Goal: Task Accomplishment & Management: Use online tool/utility

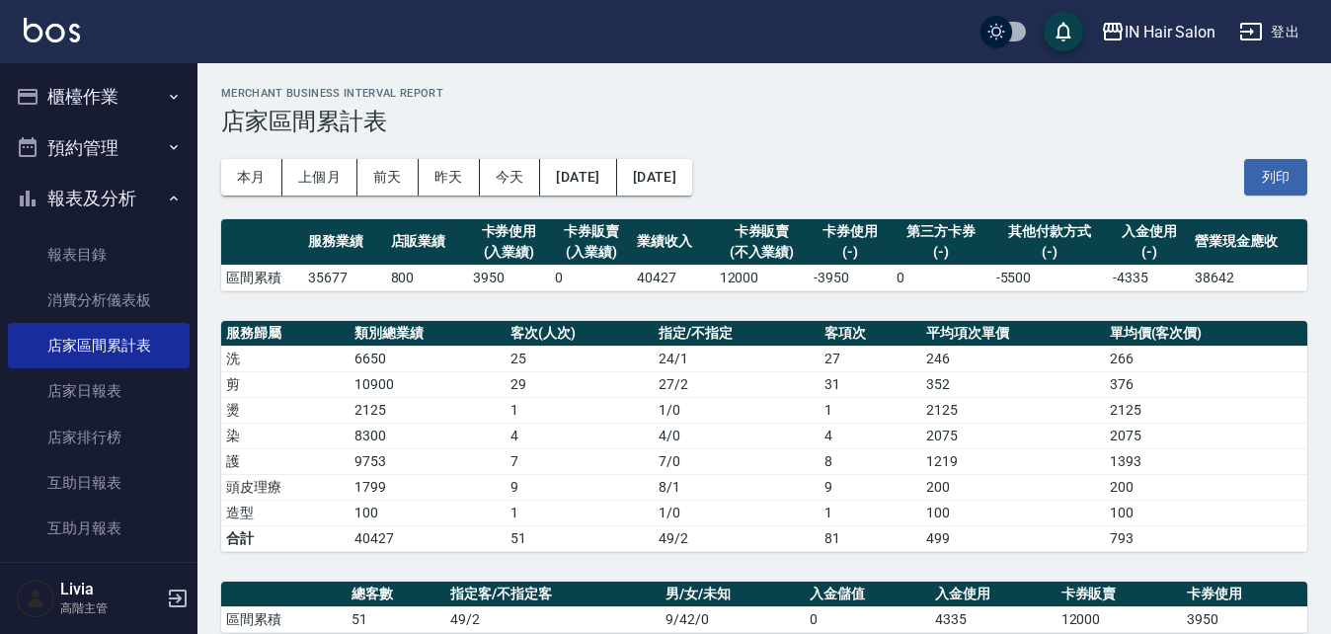
scroll to position [390, 0]
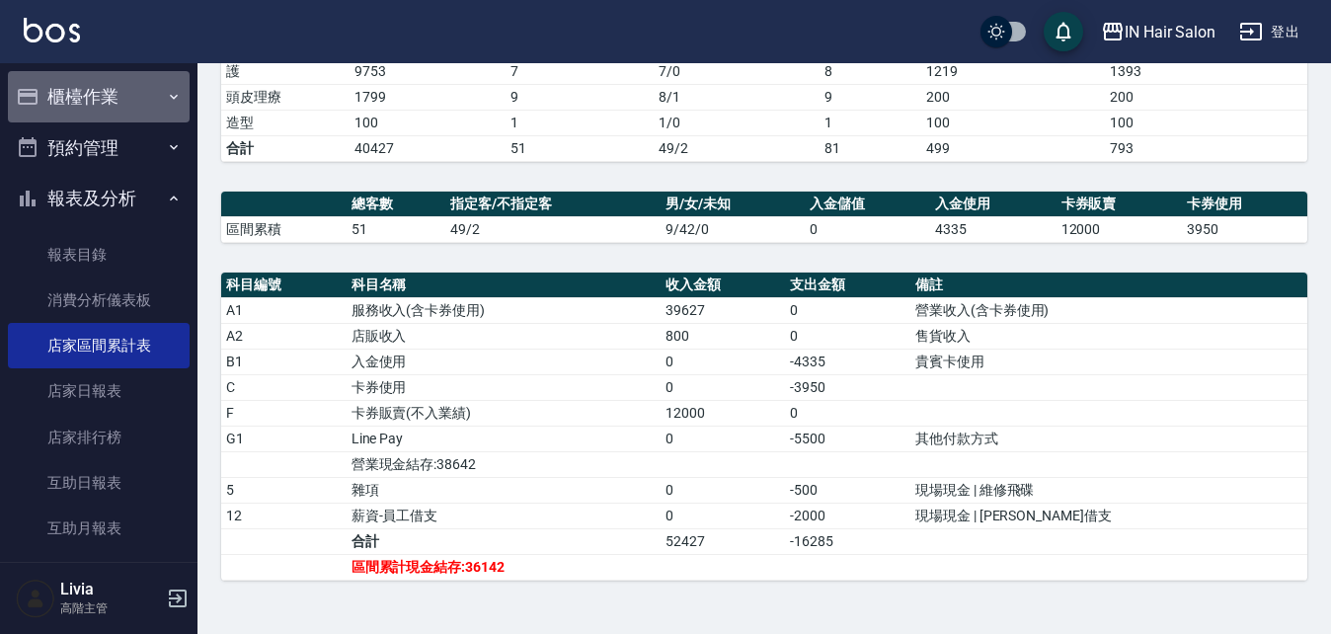
click at [114, 93] on button "櫃檯作業" at bounding box center [99, 96] width 182 height 51
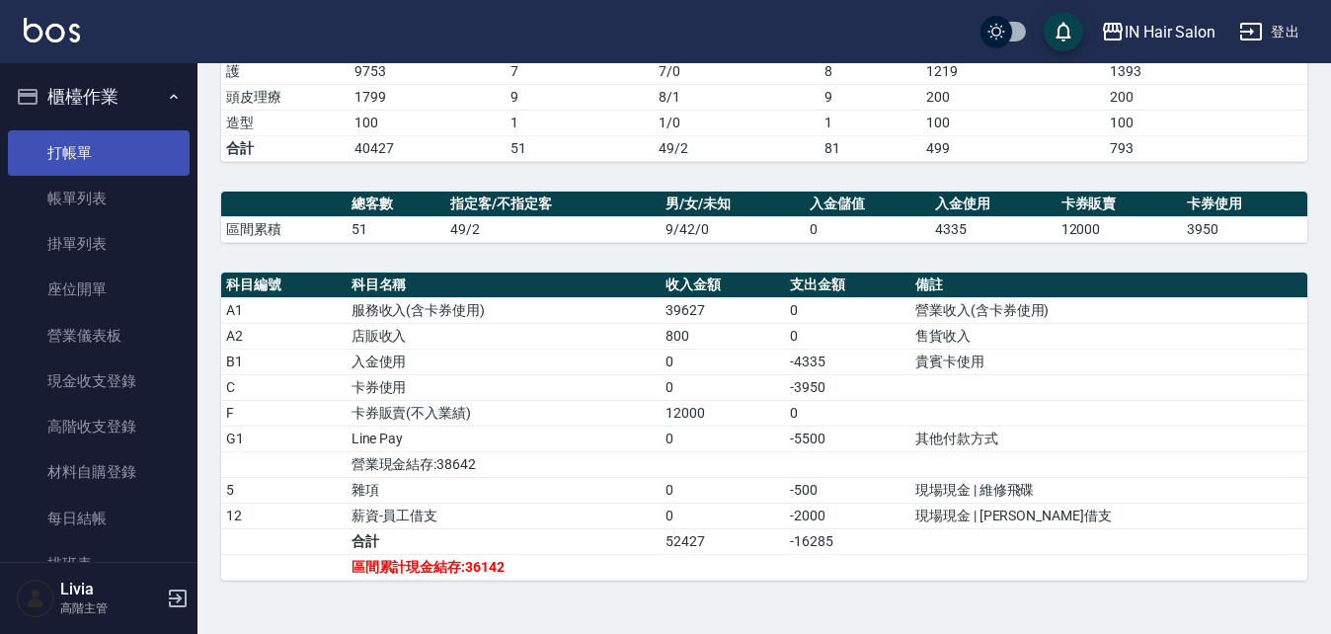
click at [88, 156] on link "打帳單" at bounding box center [99, 152] width 182 height 45
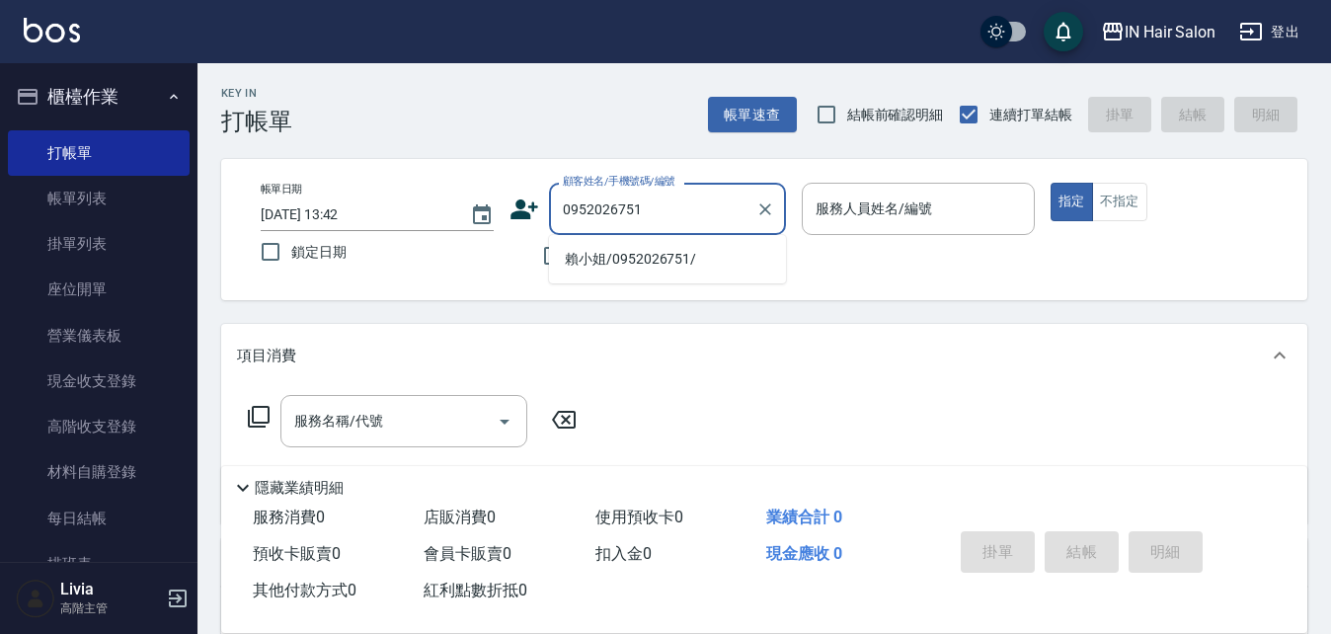
click at [578, 261] on li "賴小姐/0952026751/" at bounding box center [667, 259] width 237 height 33
type input "賴小姐/0952026751/"
type input "8號店長Livia-8"
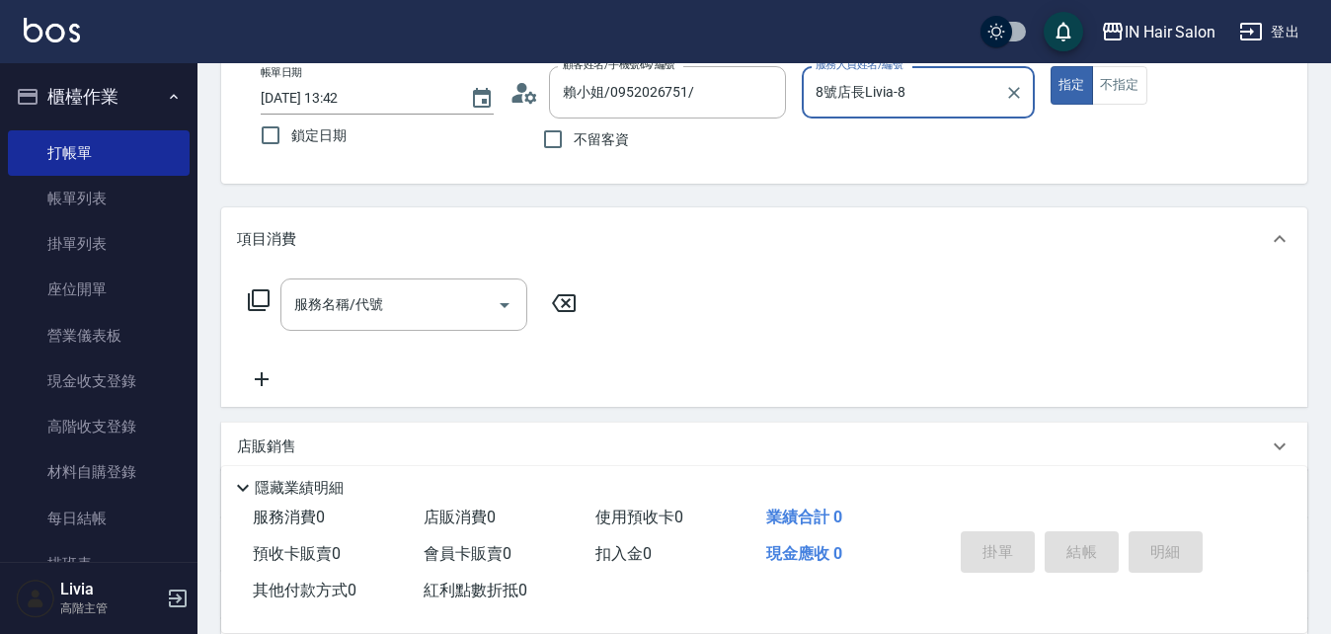
scroll to position [338, 0]
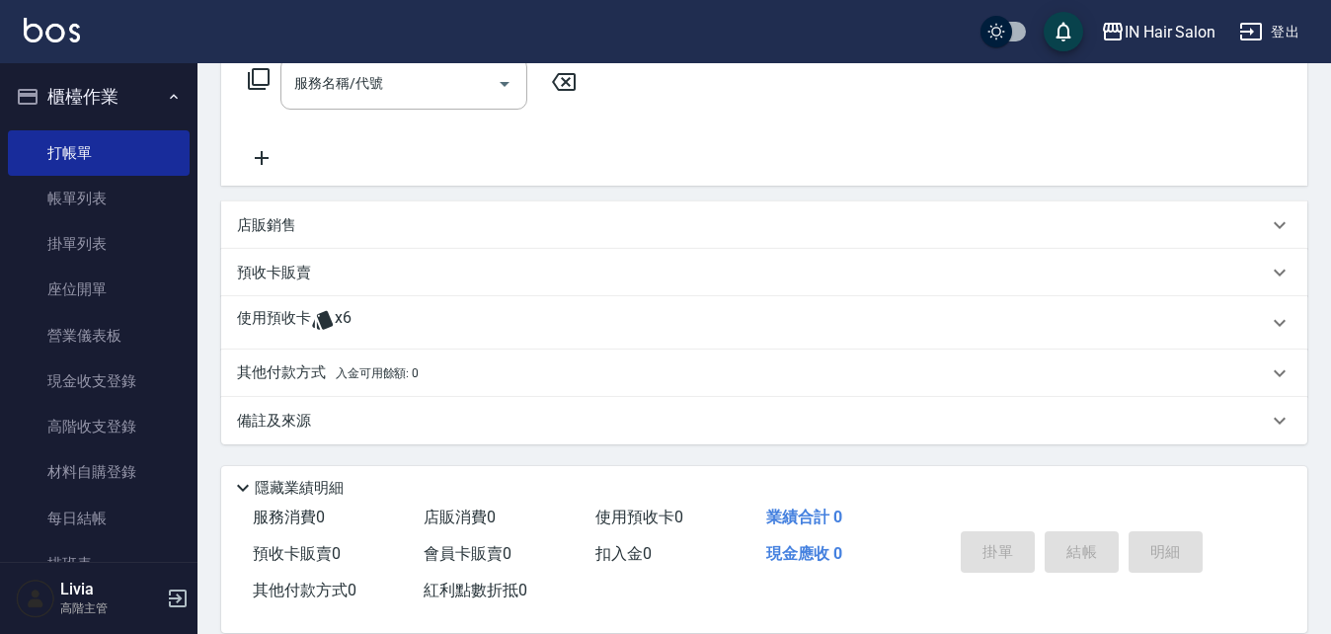
click at [311, 316] on icon at bounding box center [323, 320] width 24 height 24
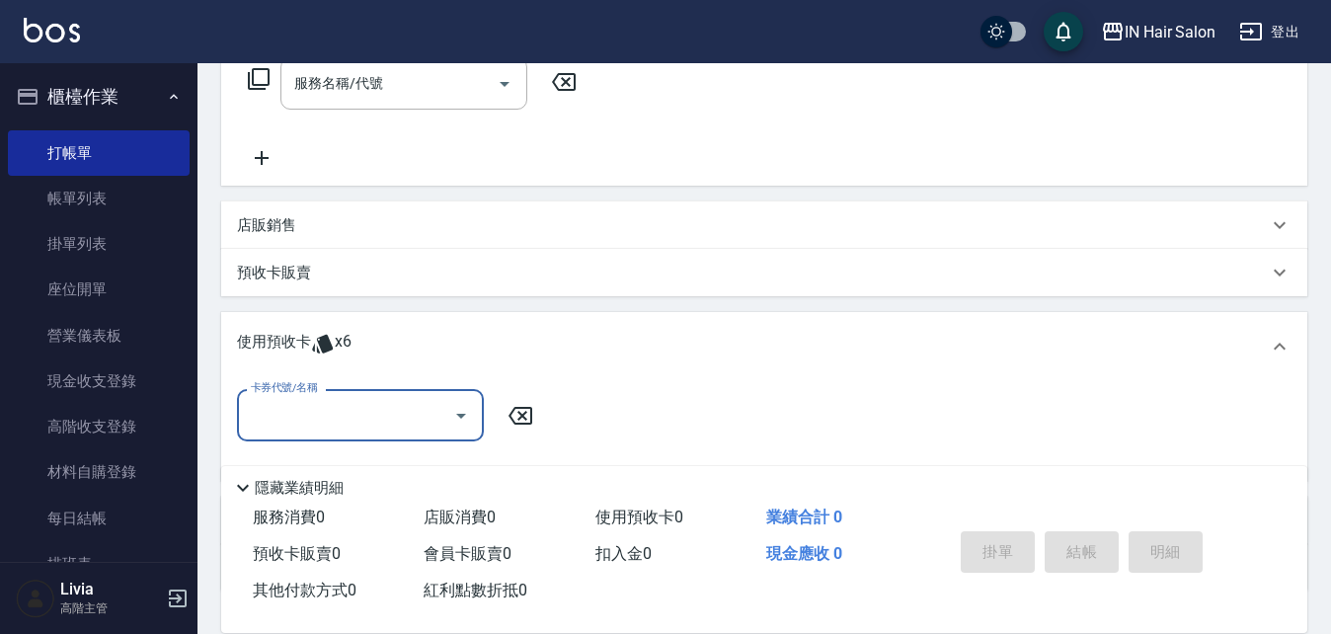
scroll to position [0, 0]
click at [300, 416] on input "卡券代號/名稱" at bounding box center [345, 415] width 199 height 35
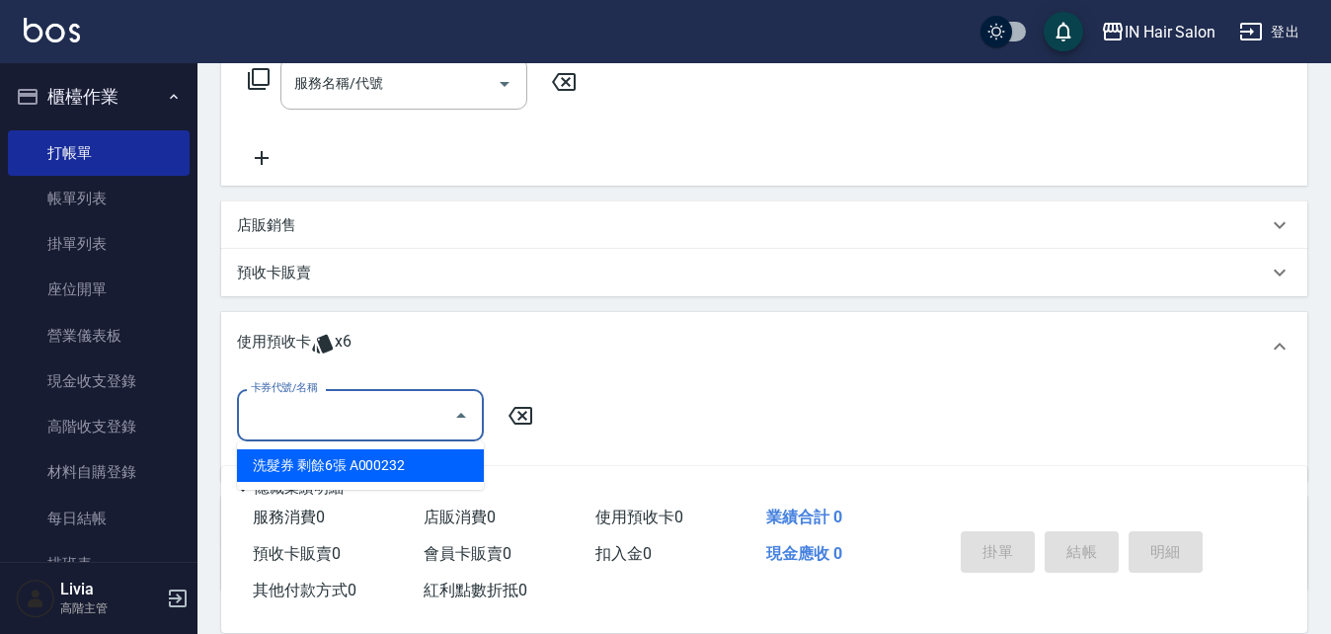
drag, startPoint x: 338, startPoint y: 467, endPoint x: 445, endPoint y: 463, distance: 107.7
click at [349, 466] on div "洗髮券 剩餘6張 A000232" at bounding box center [360, 465] width 247 height 33
type input "洗髮券 A000232"
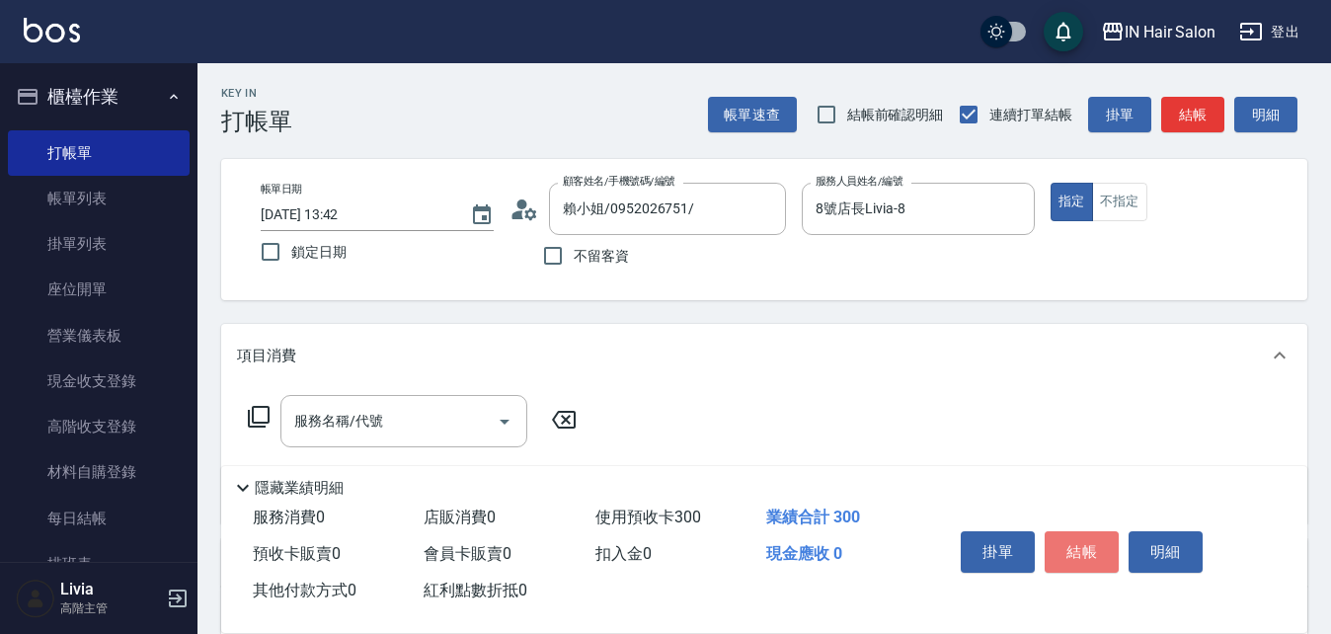
drag, startPoint x: 1082, startPoint y: 540, endPoint x: 1091, endPoint y: 535, distance: 10.2
click at [1086, 539] on button "結帳" at bounding box center [1082, 551] width 74 height 41
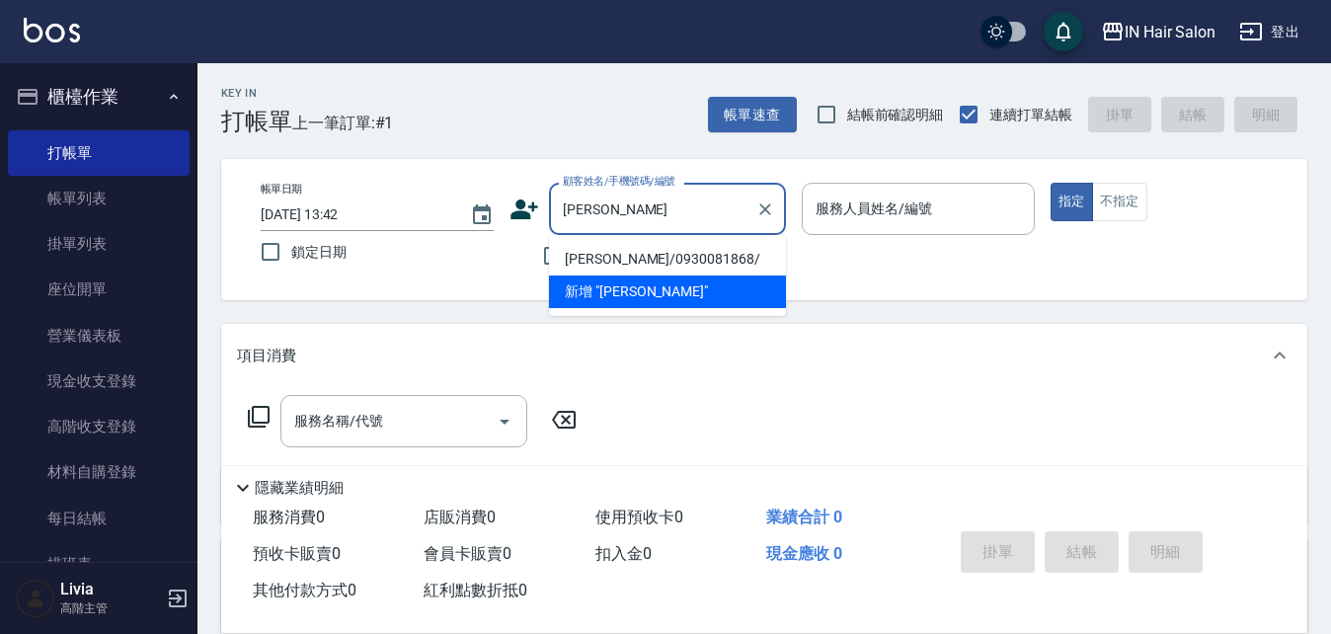
click at [584, 252] on li "[PERSON_NAME]/0930081868/" at bounding box center [667, 259] width 237 height 33
type input "[PERSON_NAME]/0930081868/"
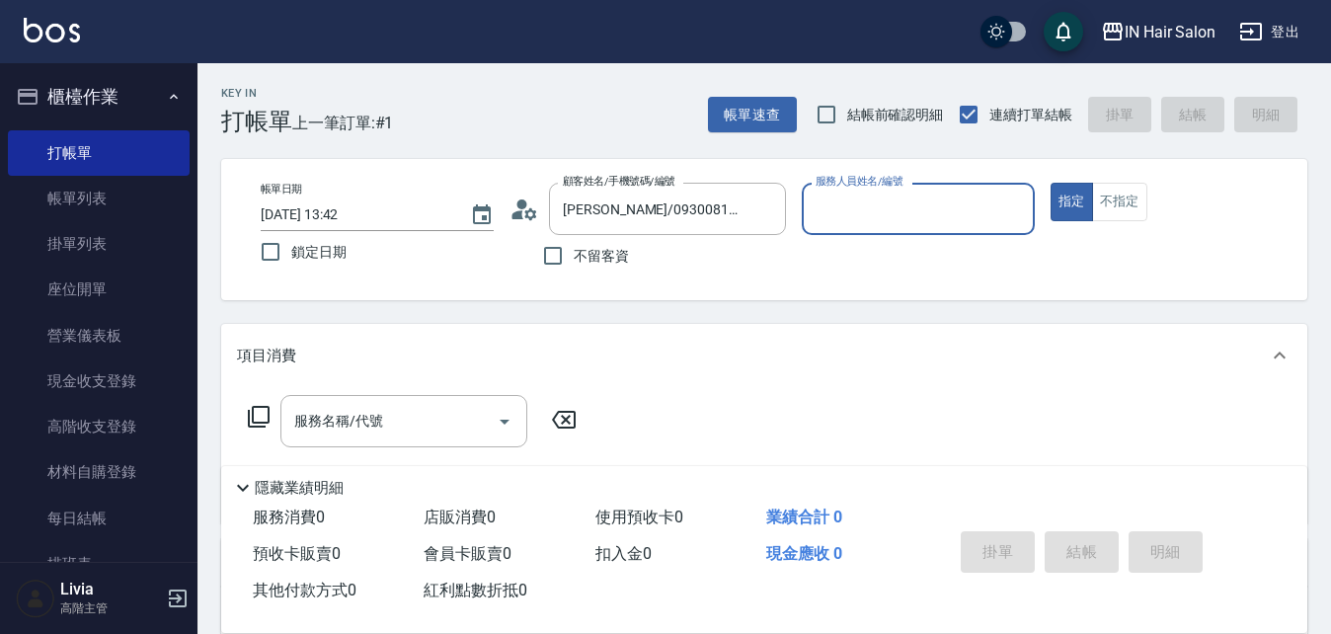
type input "7號設計師[PERSON_NAME]-7"
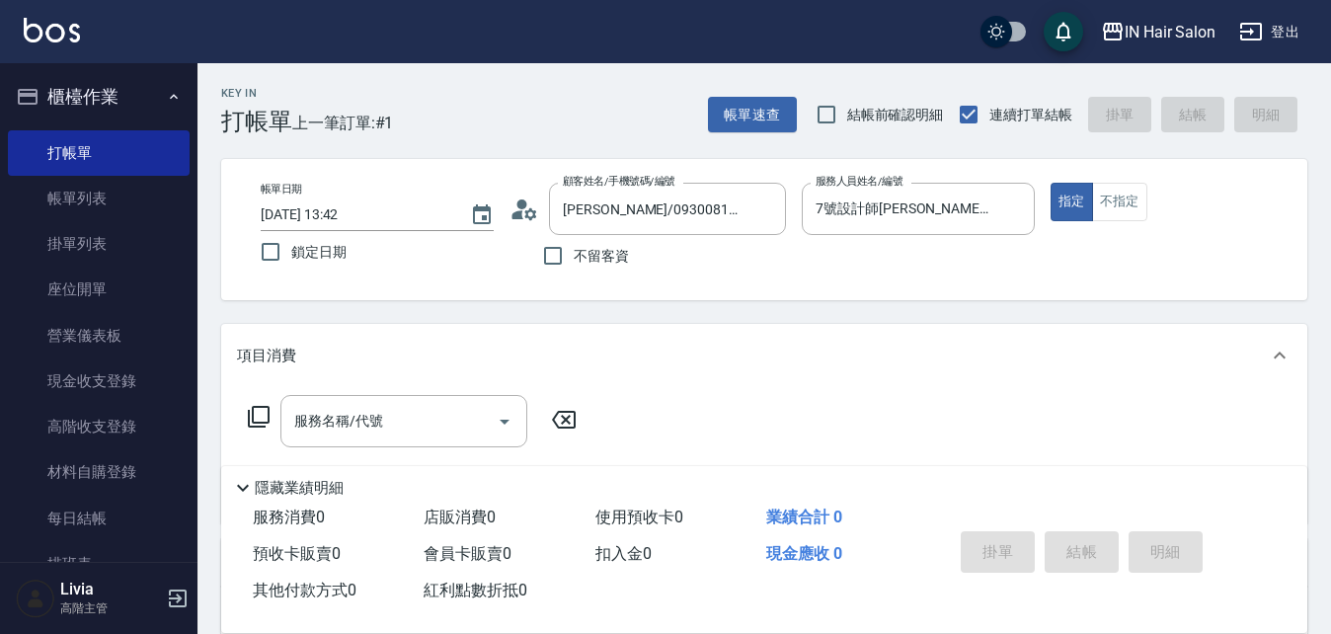
click at [265, 414] on icon at bounding box center [259, 417] width 24 height 24
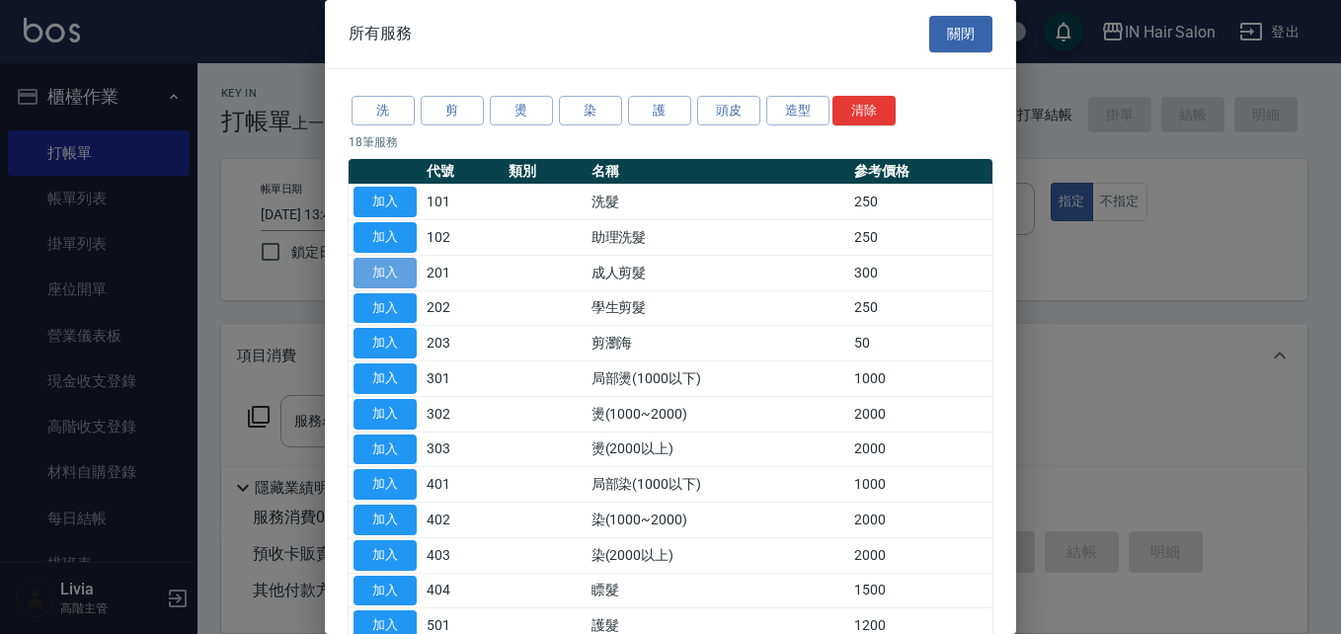
click at [389, 276] on button "加入" at bounding box center [384, 273] width 63 height 31
type input "成人剪髮(201)"
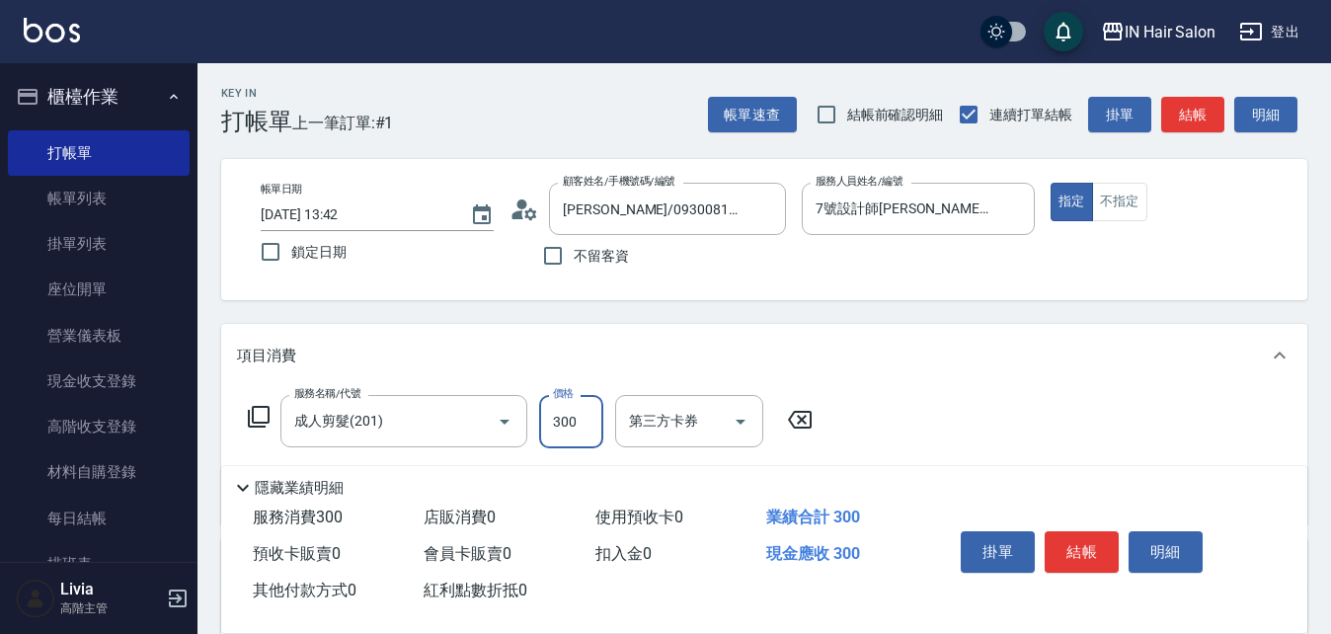
click at [587, 420] on input "300" at bounding box center [571, 421] width 64 height 53
type input "400"
click at [876, 396] on div "服務名稱/代號 成人剪髮(201) 服務名稱/代號 價格 400 價格 第三方卡券 第三方卡券" at bounding box center [764, 455] width 1086 height 137
click at [1082, 547] on button "結帳" at bounding box center [1082, 551] width 74 height 41
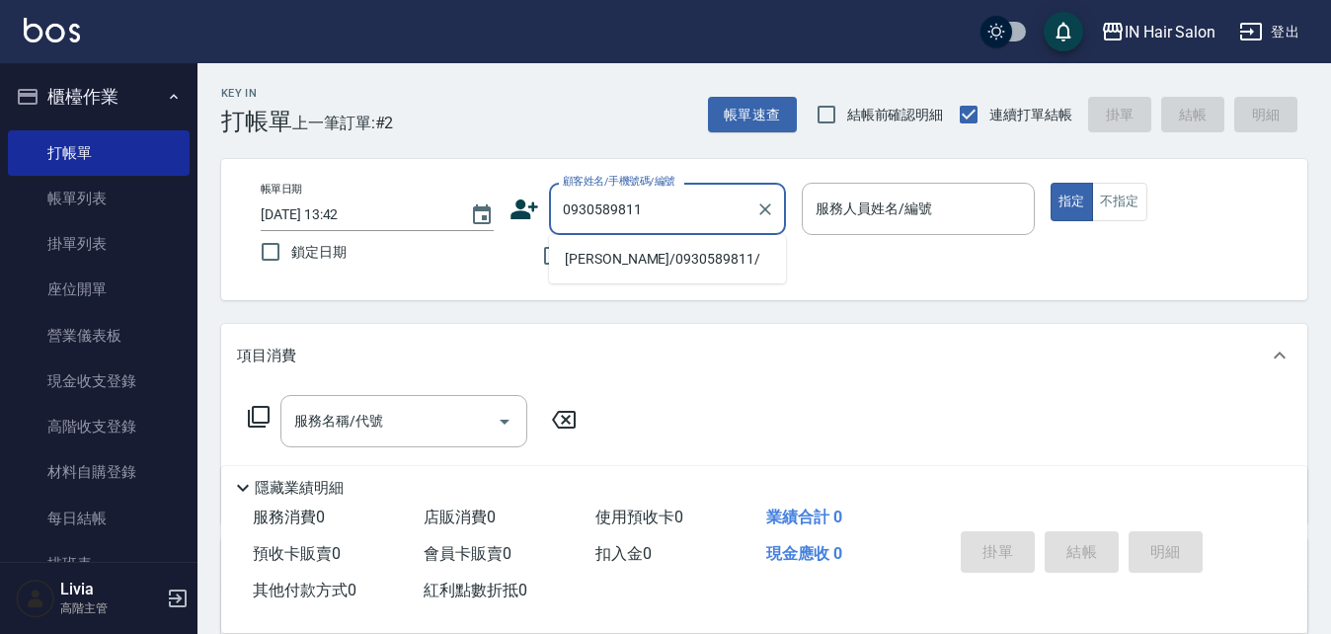
click at [625, 261] on li "[PERSON_NAME]/0930589811/" at bounding box center [667, 259] width 237 height 33
type input "[PERSON_NAME]/0930589811/"
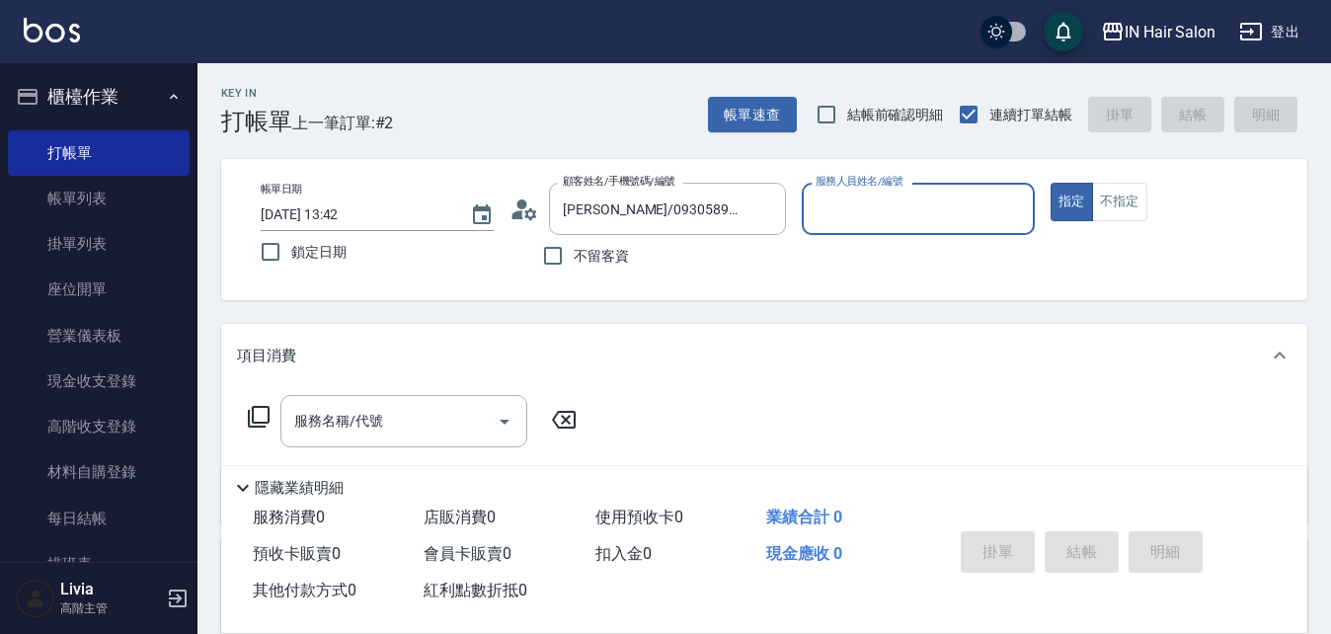
type input "6號設計師[PERSON_NAME]-6"
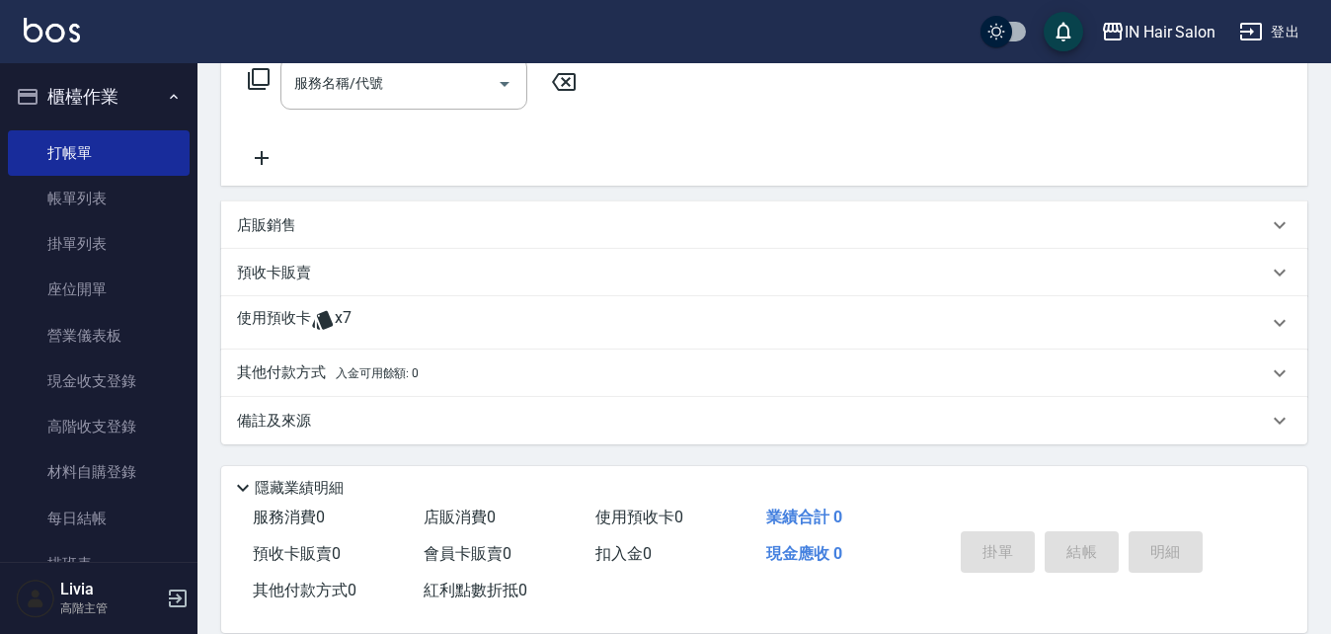
click at [270, 323] on p "使用預收卡" at bounding box center [274, 323] width 74 height 30
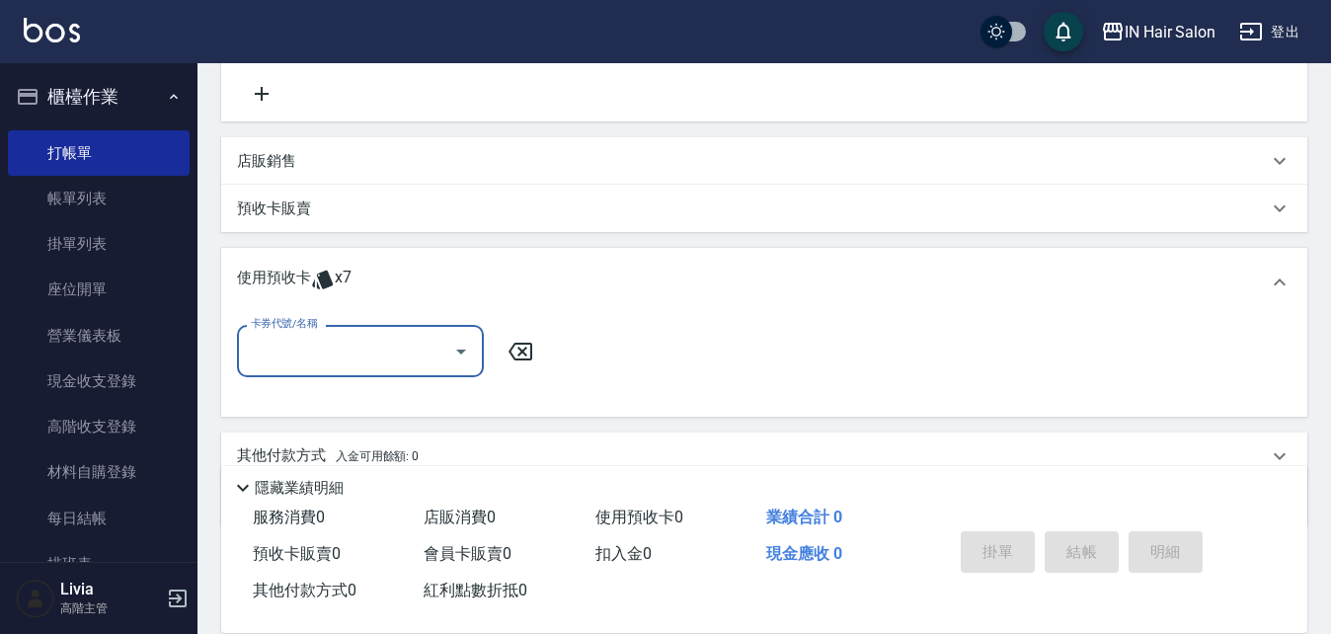
scroll to position [436, 0]
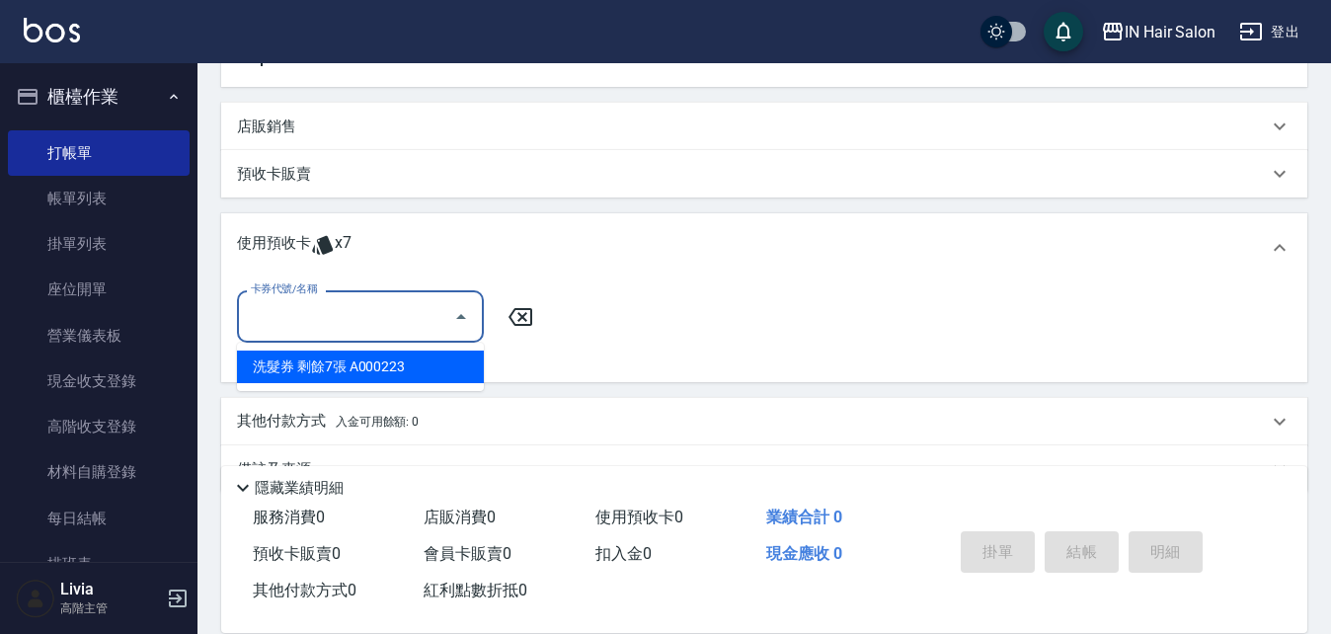
click at [310, 326] on input "卡券代號/名稱" at bounding box center [345, 316] width 199 height 35
click at [298, 363] on div "洗髮券 剩餘7張 A000223" at bounding box center [360, 366] width 247 height 33
type input "洗髮券 A000223"
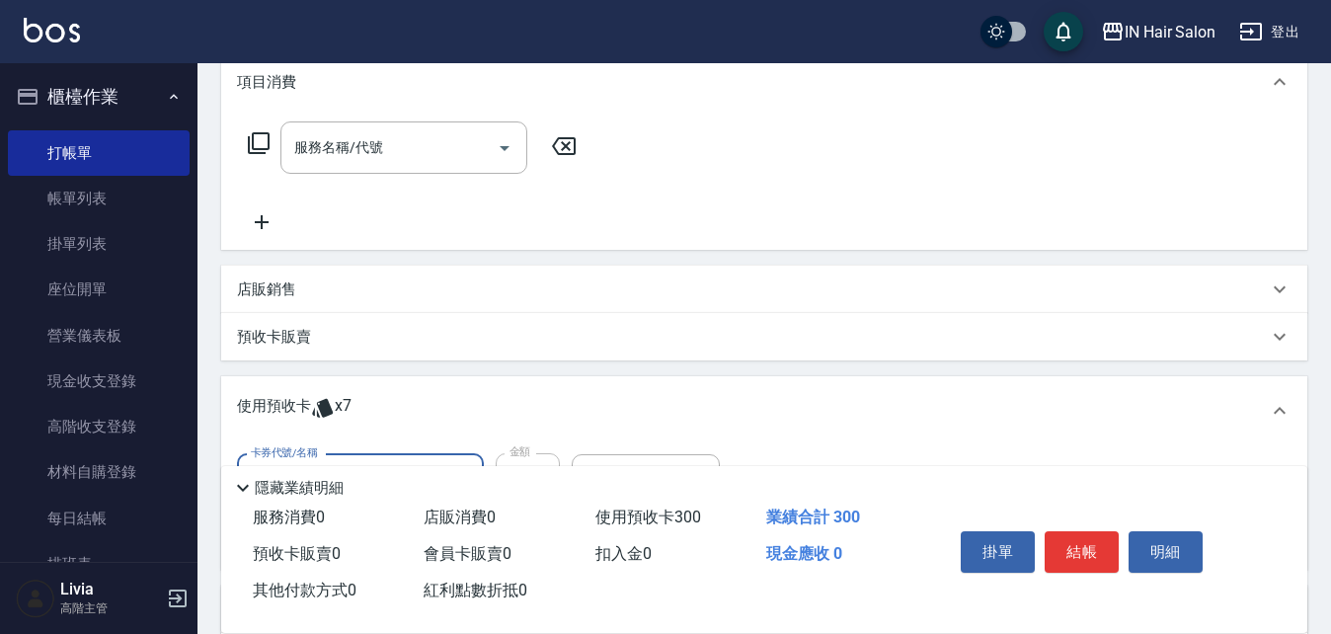
scroll to position [41, 0]
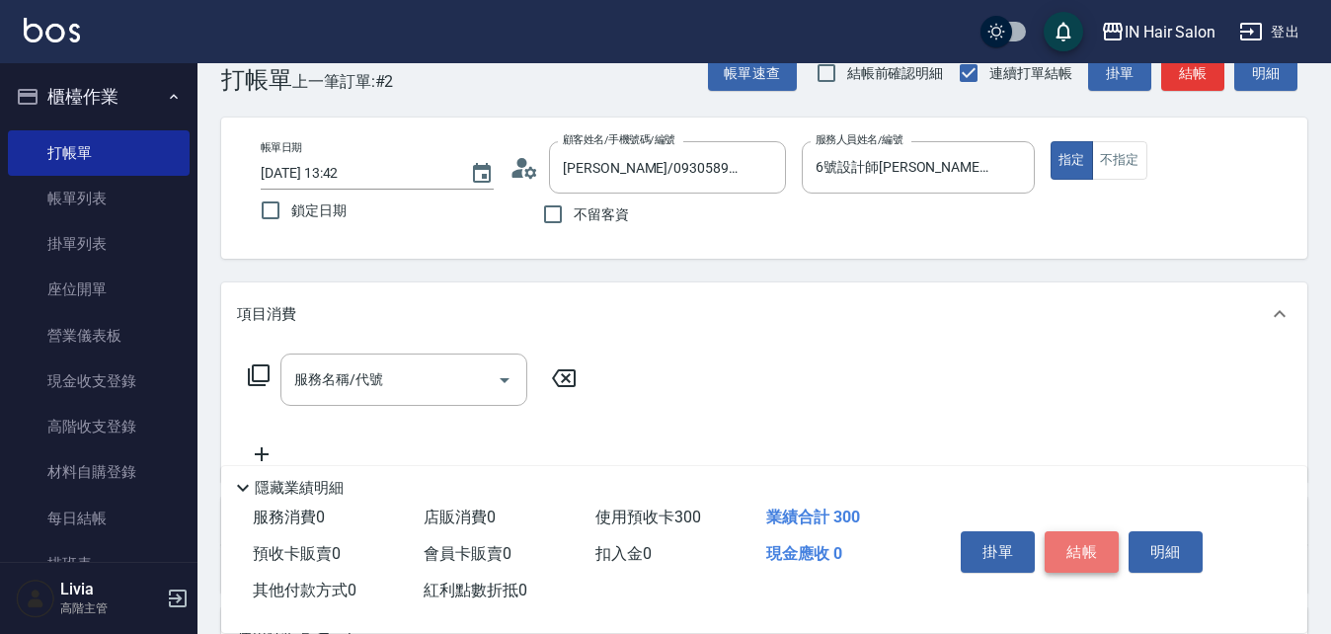
click at [1071, 546] on button "結帳" at bounding box center [1082, 551] width 74 height 41
type input "[DATE] 13:43"
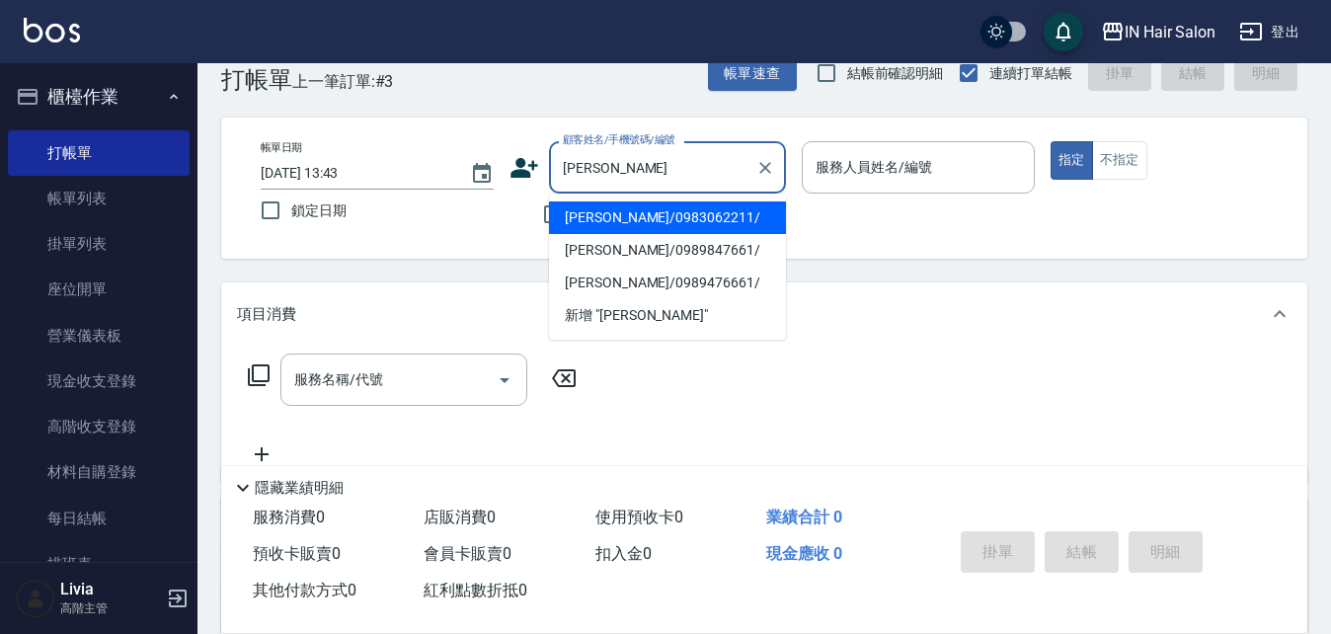
click at [600, 217] on li "[PERSON_NAME]/0983062211/" at bounding box center [667, 217] width 237 height 33
type input "[PERSON_NAME]/0983062211/"
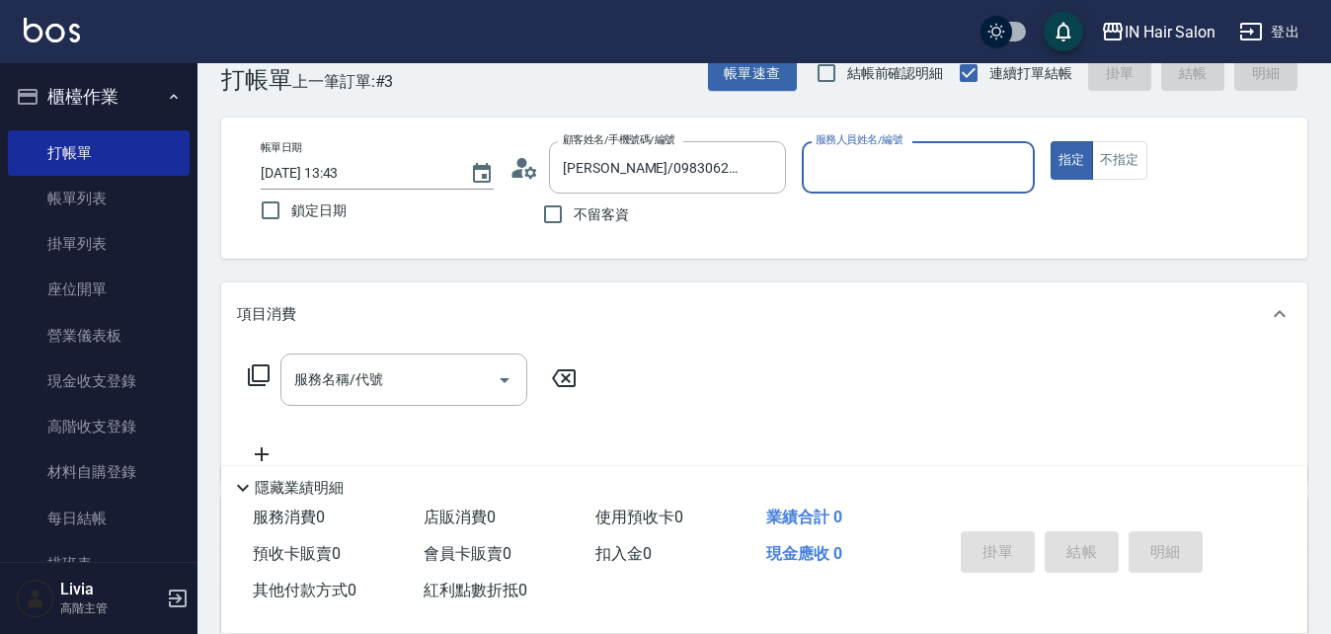
type input "7號設計師[PERSON_NAME]-7"
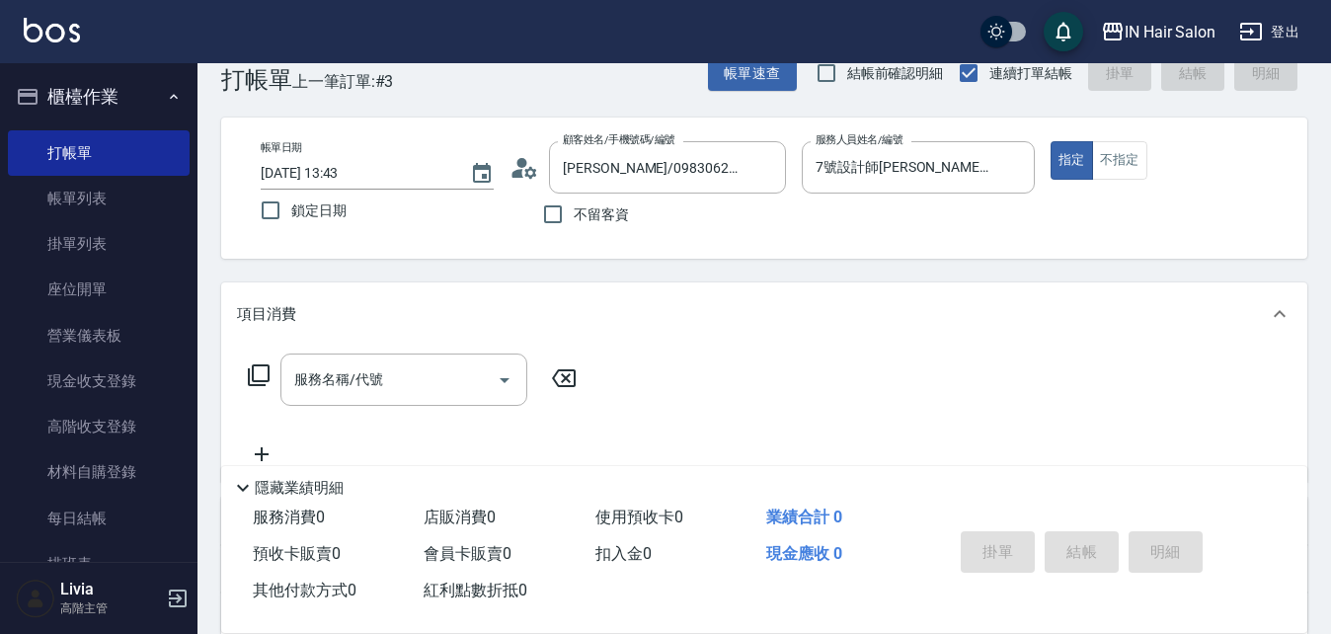
click at [255, 373] on icon at bounding box center [259, 375] width 24 height 24
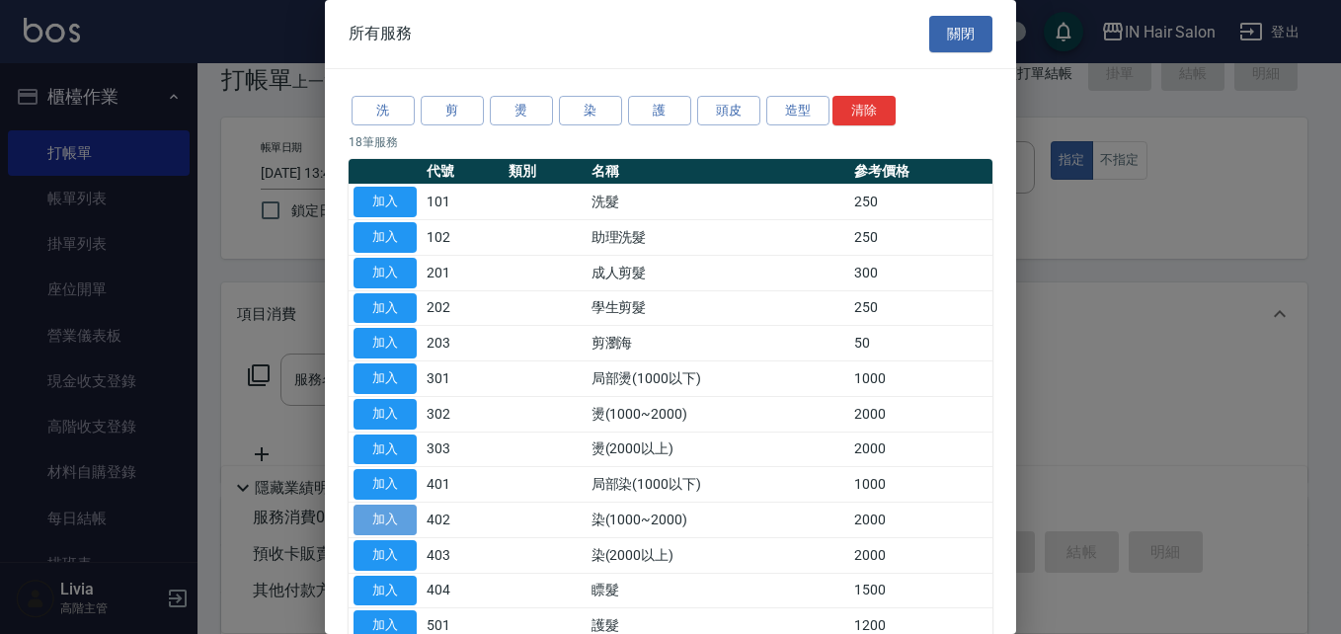
click at [385, 519] on button "加入" at bounding box center [384, 519] width 63 height 31
type input "染(1000~2000)(402)"
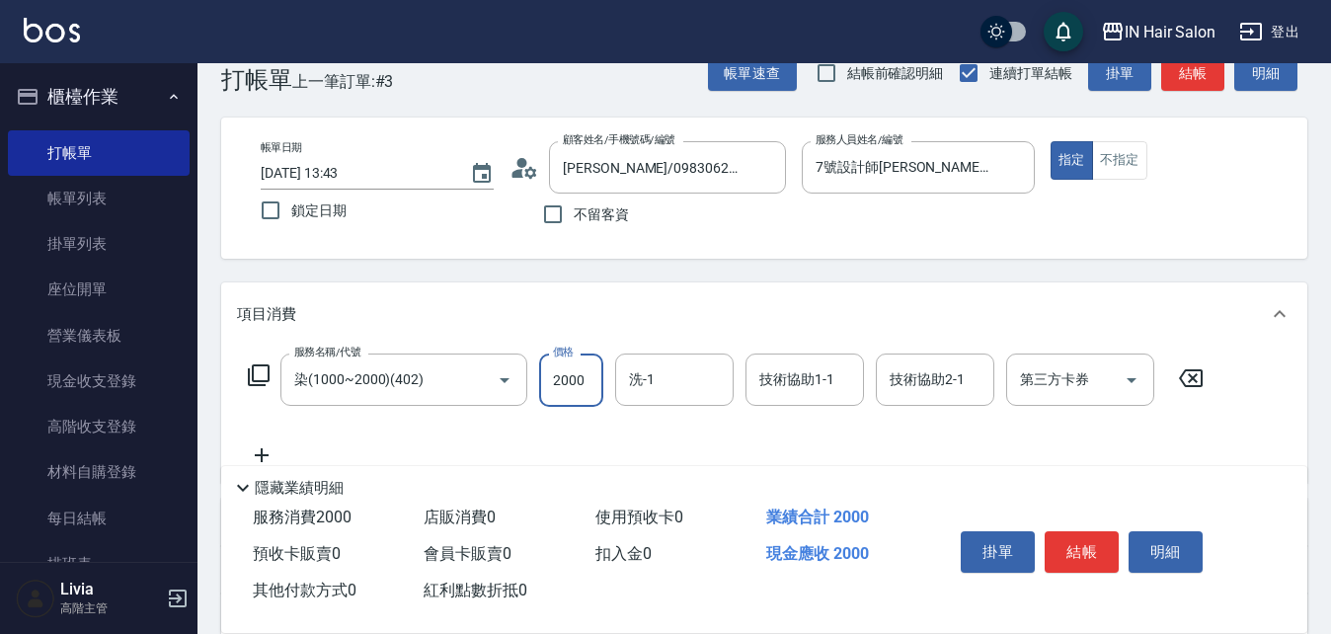
click at [581, 391] on input "2000" at bounding box center [571, 379] width 64 height 53
type input "1725"
click at [1083, 540] on button "結帳" at bounding box center [1082, 551] width 74 height 41
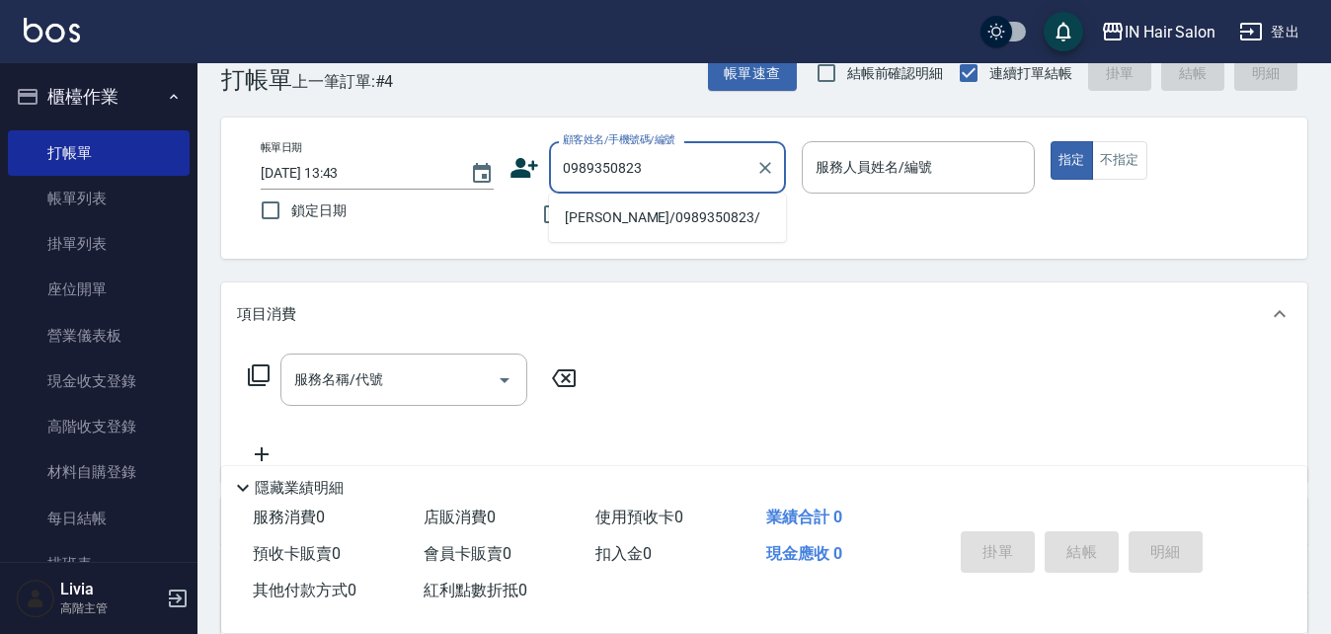
click at [621, 226] on li "[PERSON_NAME]/0989350823/" at bounding box center [667, 217] width 237 height 33
type input "[PERSON_NAME]/0989350823/"
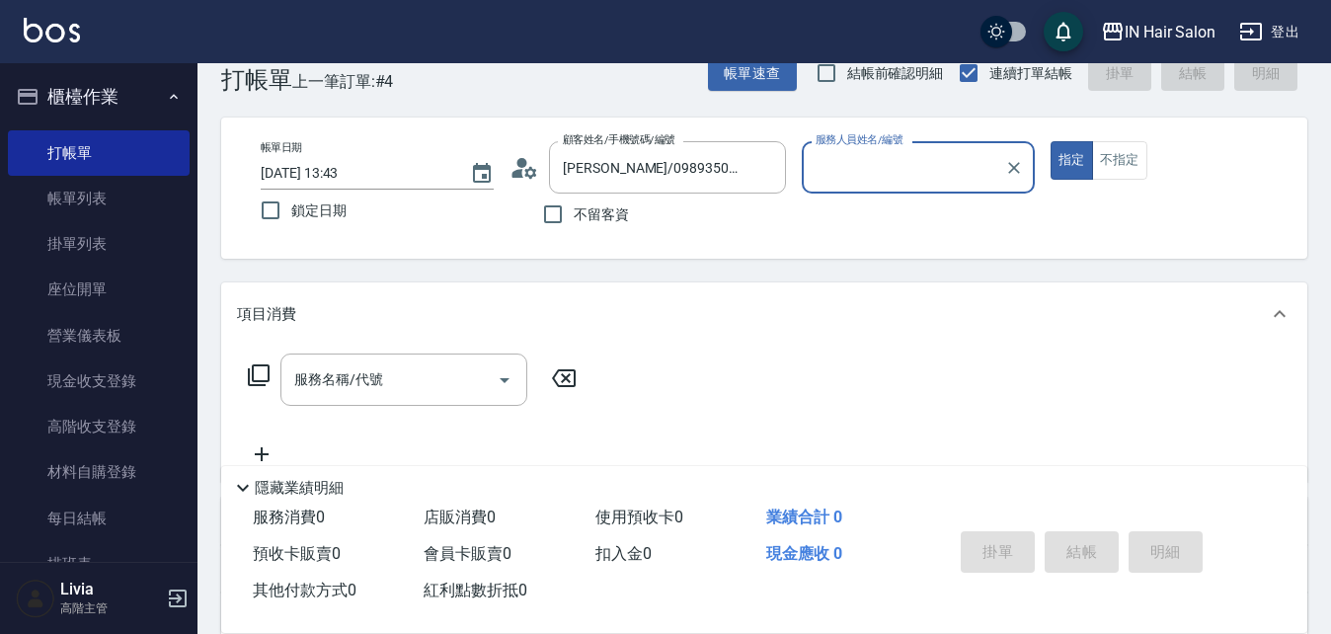
type input "6號設計師[PERSON_NAME]-6"
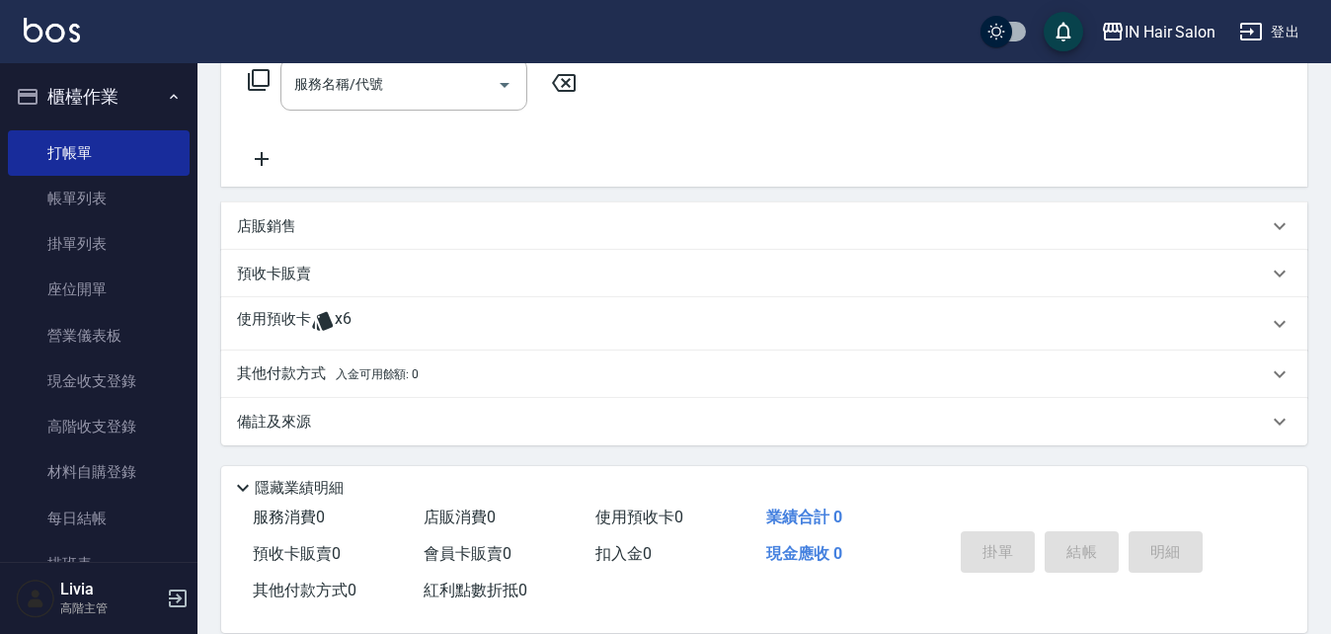
scroll to position [338, 0]
click at [306, 319] on p "使用預收卡" at bounding box center [274, 323] width 74 height 30
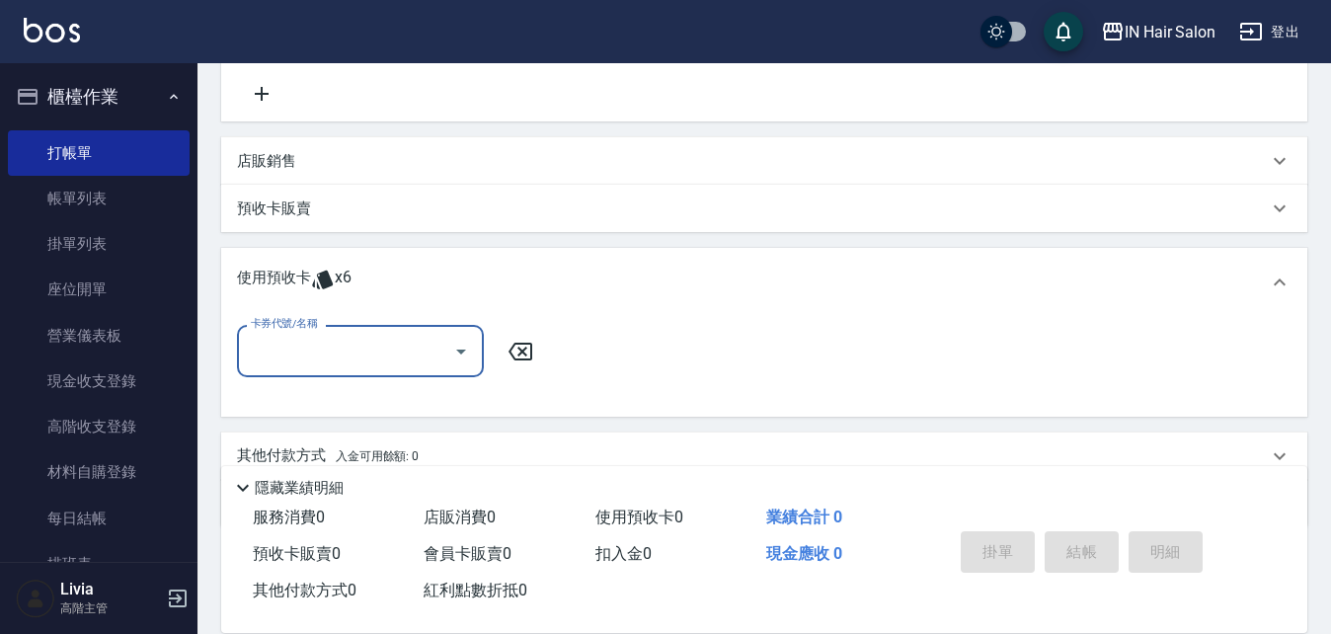
scroll to position [436, 0]
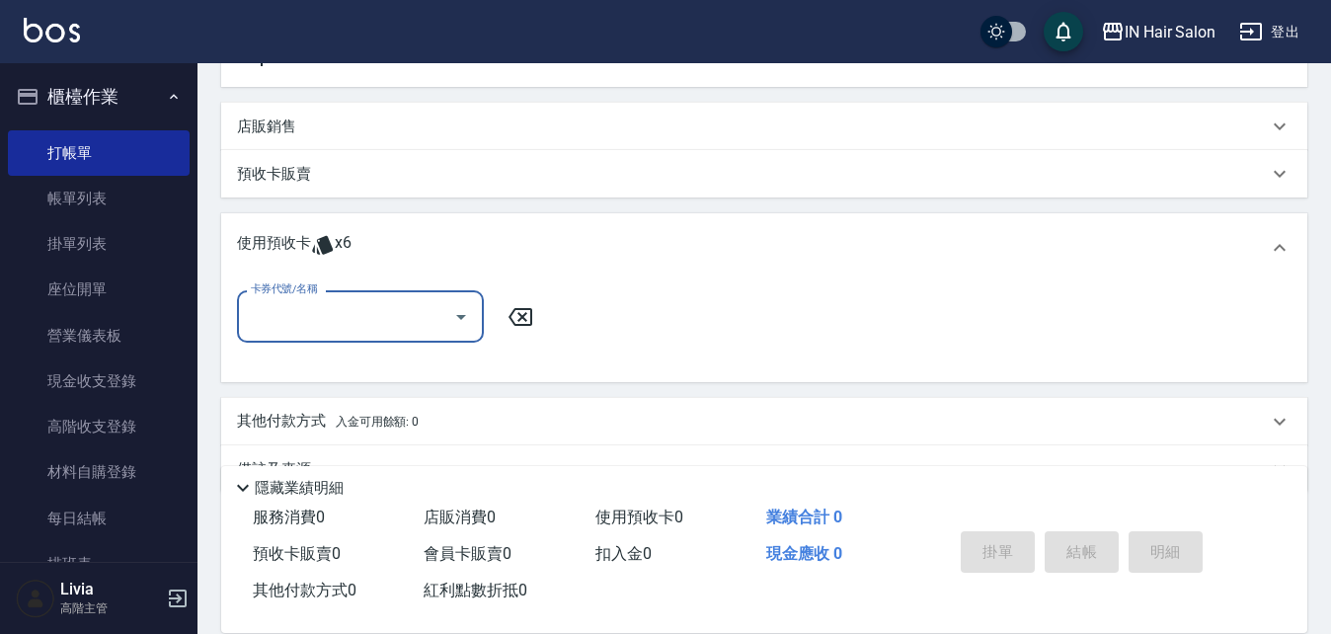
click at [309, 318] on input "卡券代號/名稱" at bounding box center [345, 316] width 199 height 35
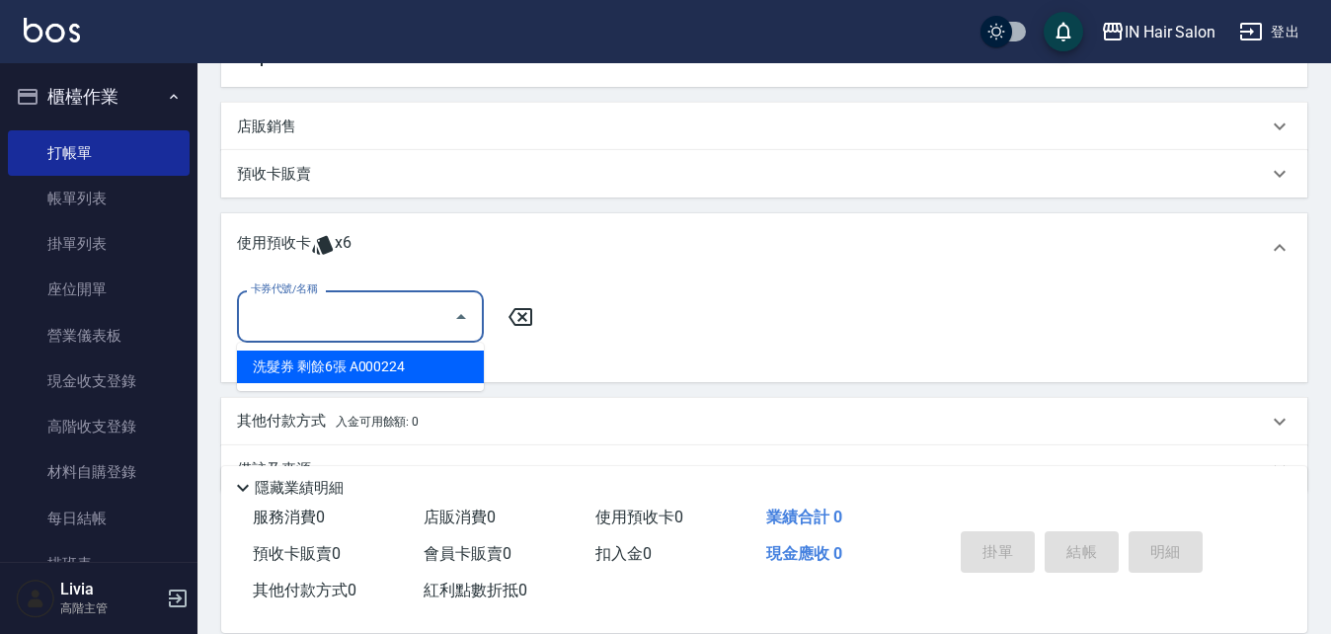
click at [327, 365] on div "洗髮券 剩餘6張 A000224" at bounding box center [360, 366] width 247 height 33
type input "洗髮券 A000224"
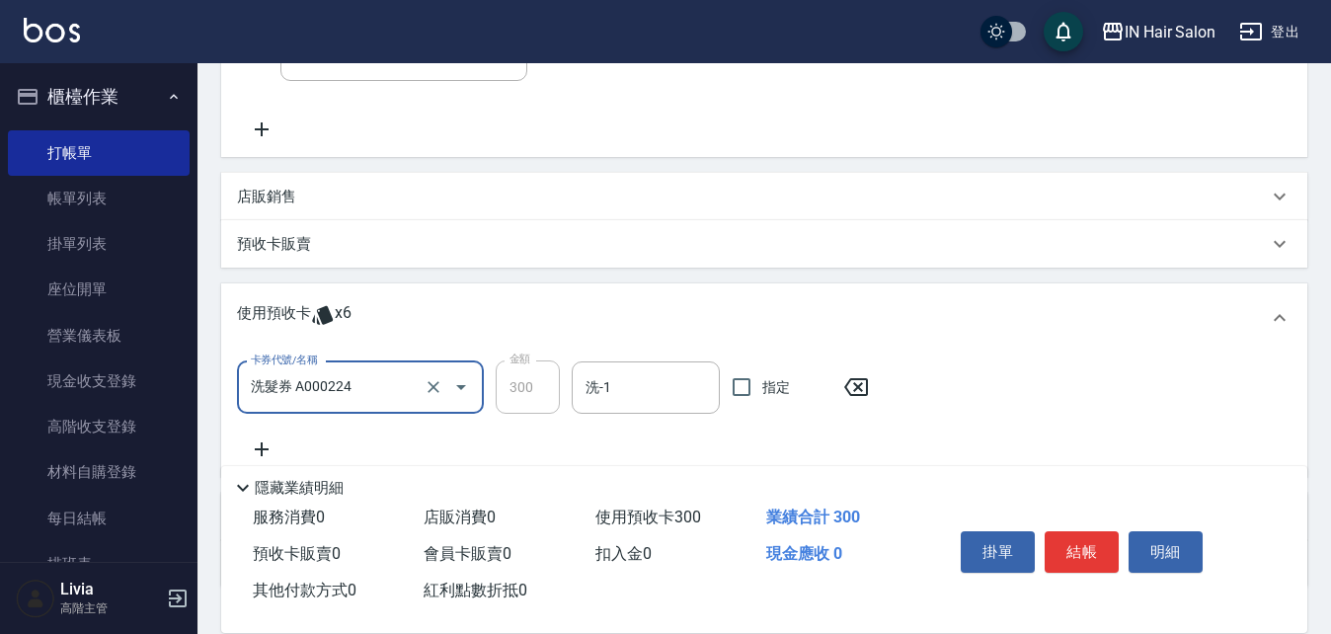
scroll to position [41, 0]
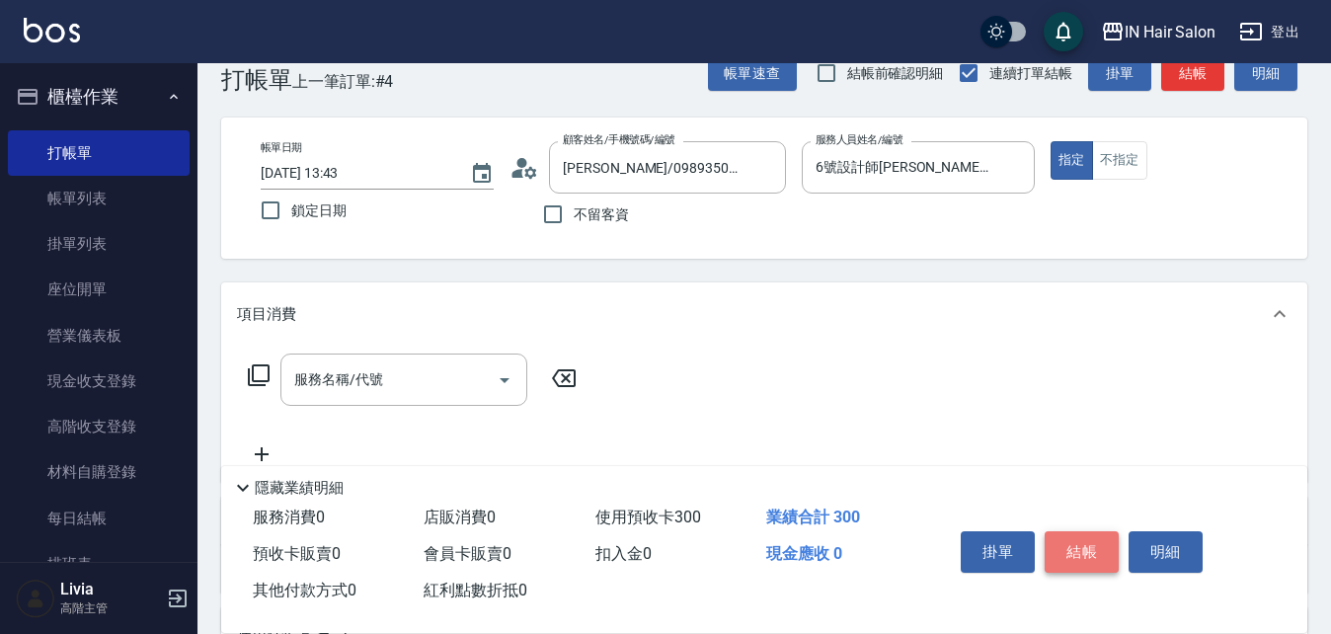
click at [1077, 547] on button "結帳" at bounding box center [1082, 551] width 74 height 41
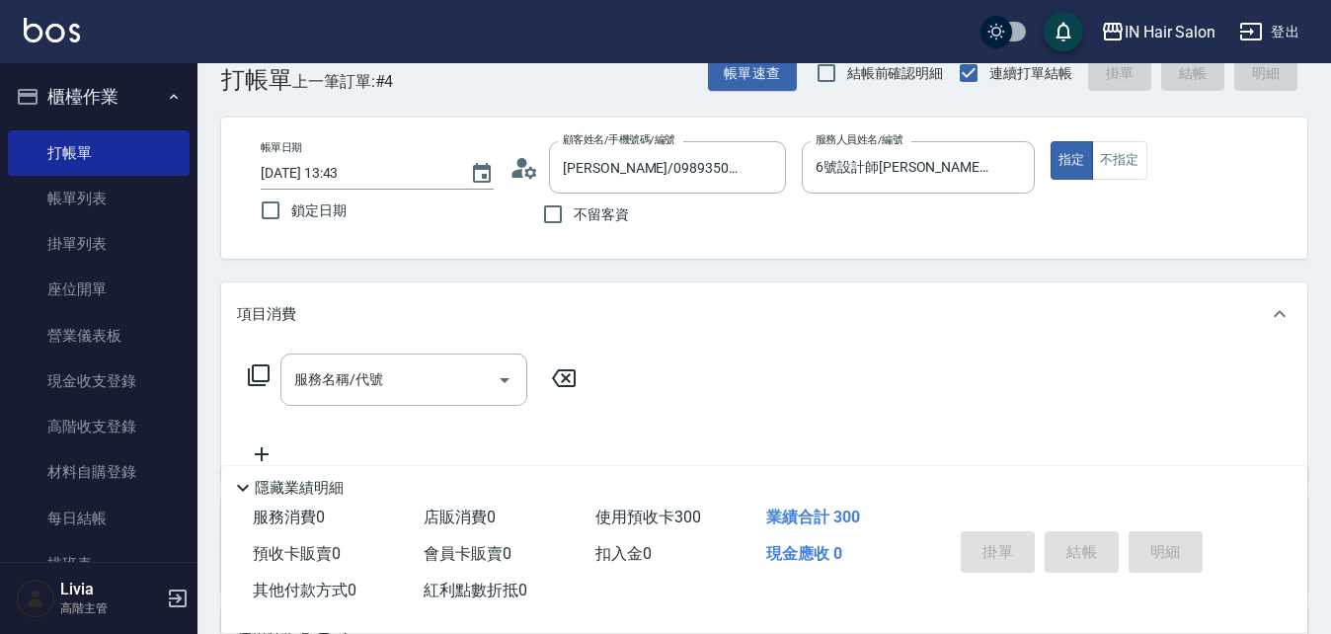
type input "[DATE] 13:44"
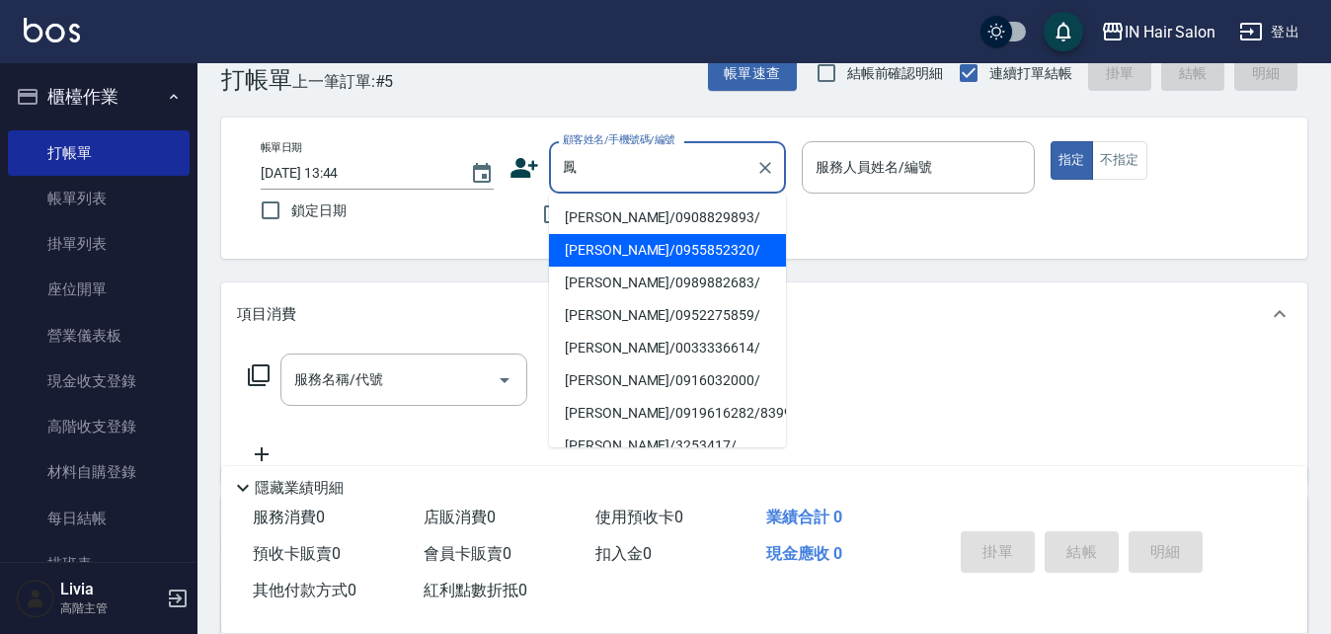
click at [623, 249] on li "[PERSON_NAME]/0955852320/" at bounding box center [667, 250] width 237 height 33
type input "[PERSON_NAME]/0955852320/"
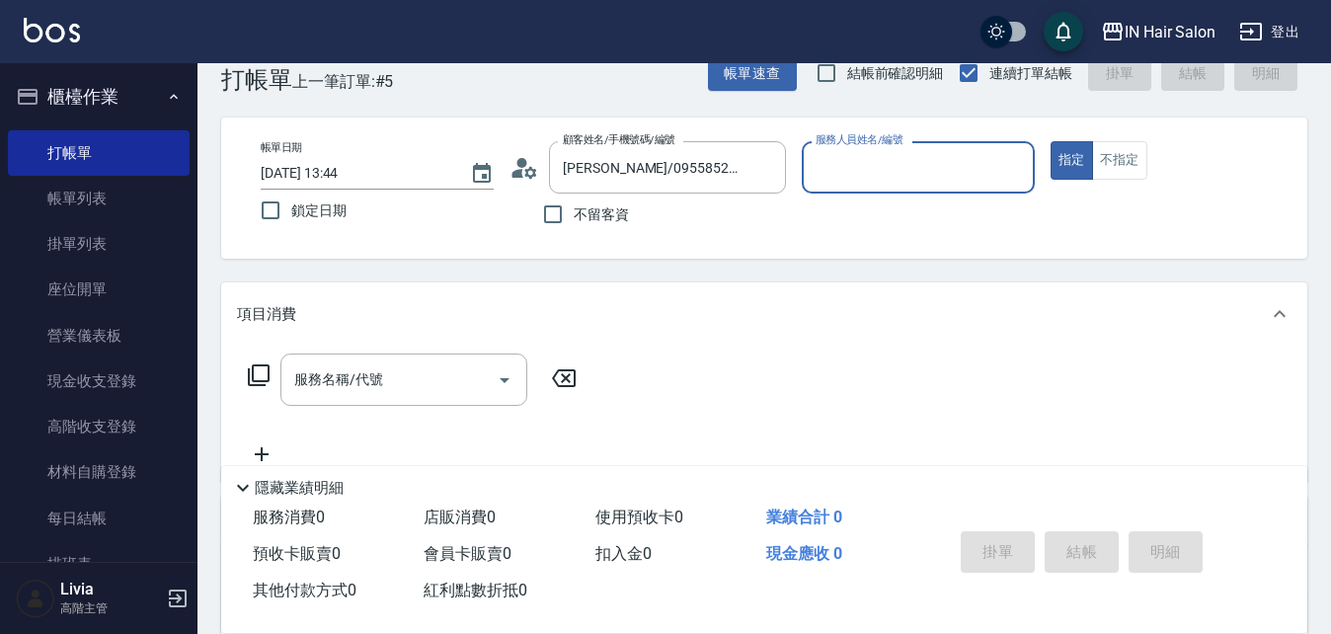
type input "8號店長Livia-8"
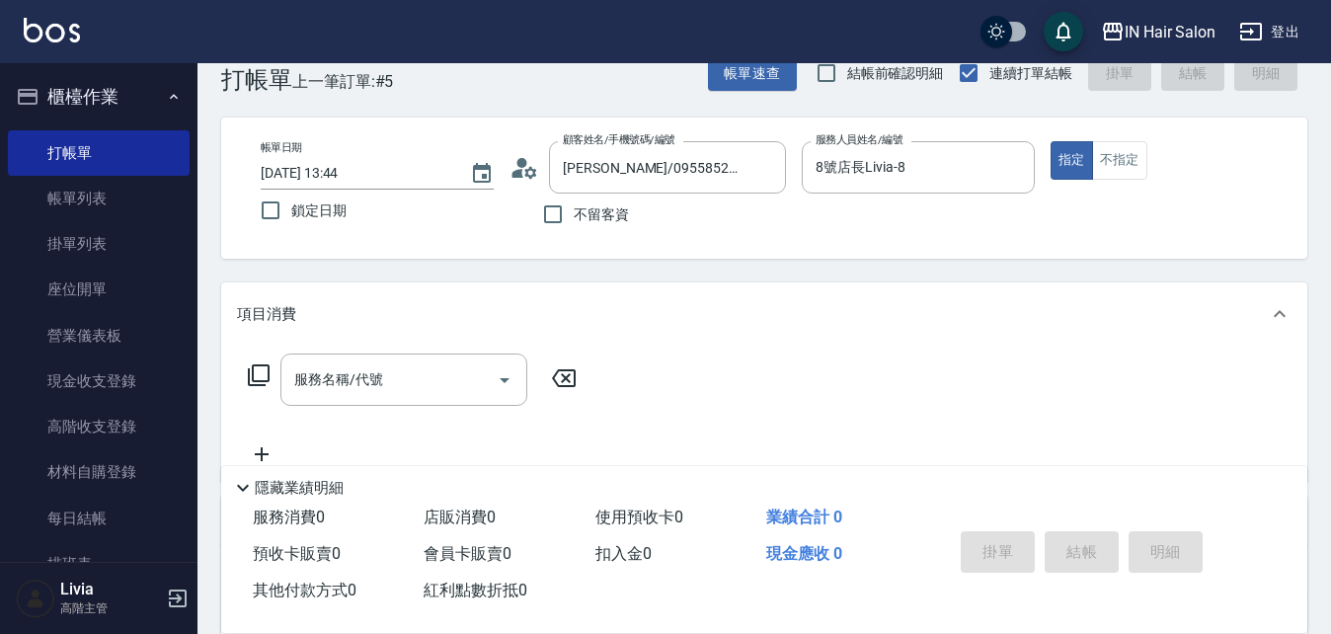
click at [259, 365] on icon at bounding box center [259, 375] width 22 height 22
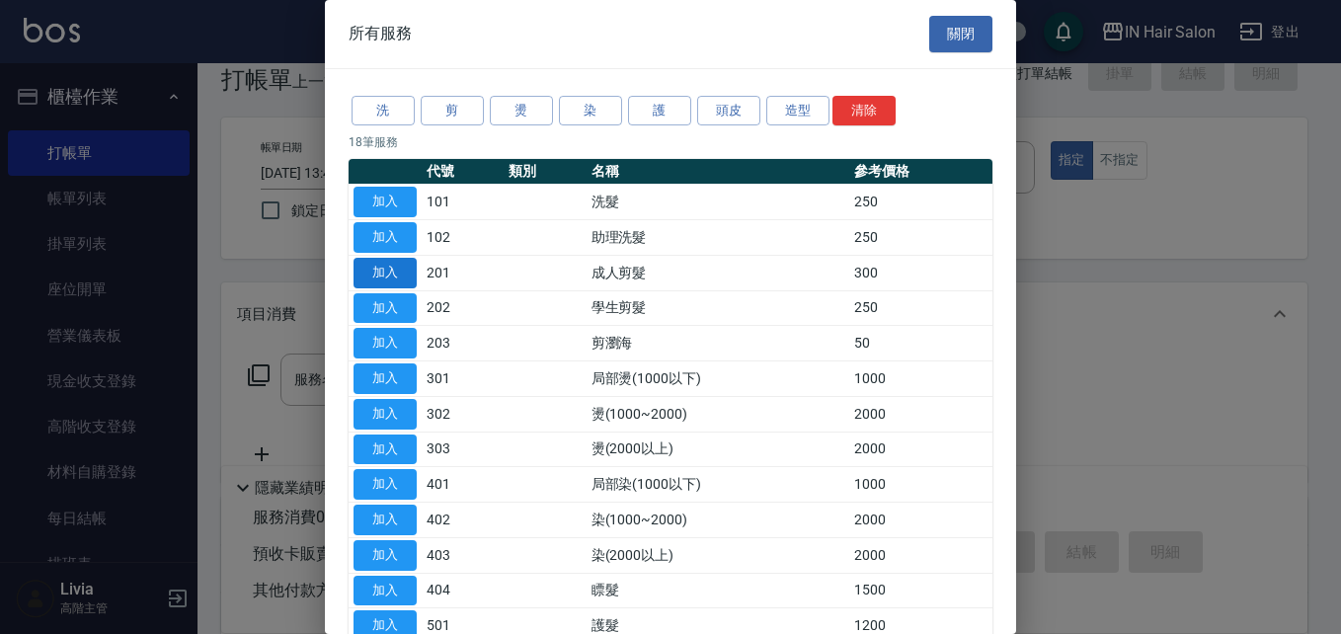
click at [397, 269] on button "加入" at bounding box center [384, 273] width 63 height 31
type input "成人剪髮(201)"
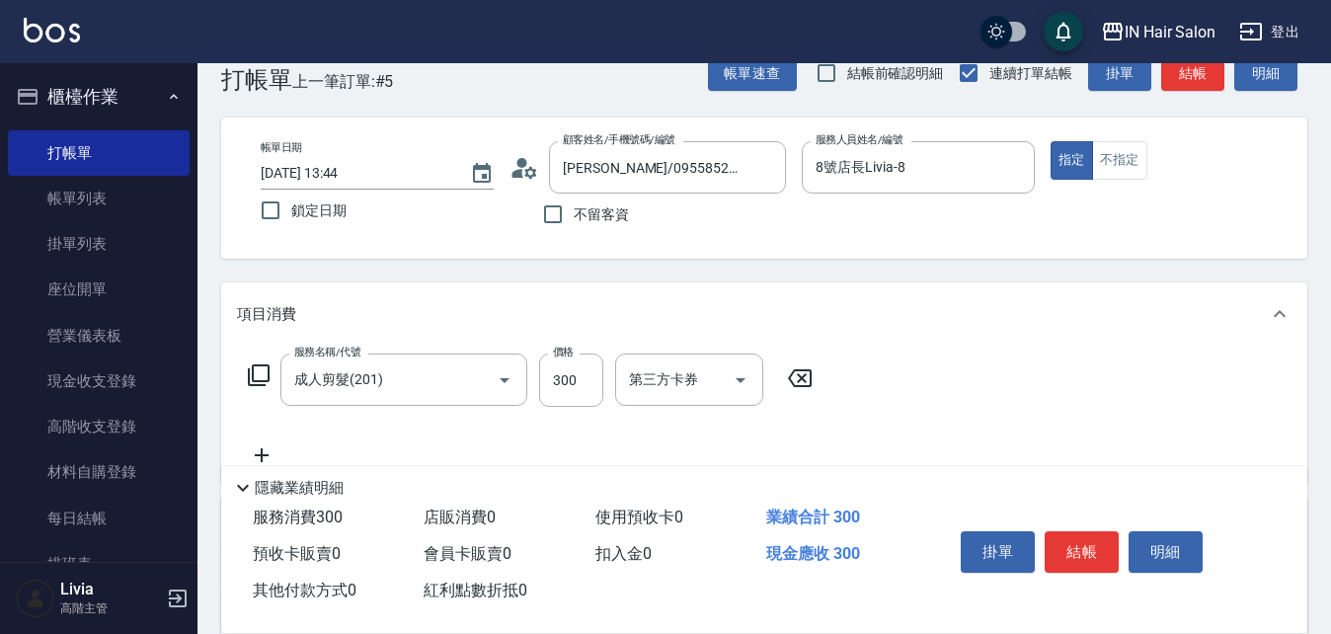
click at [259, 366] on icon at bounding box center [259, 375] width 22 height 22
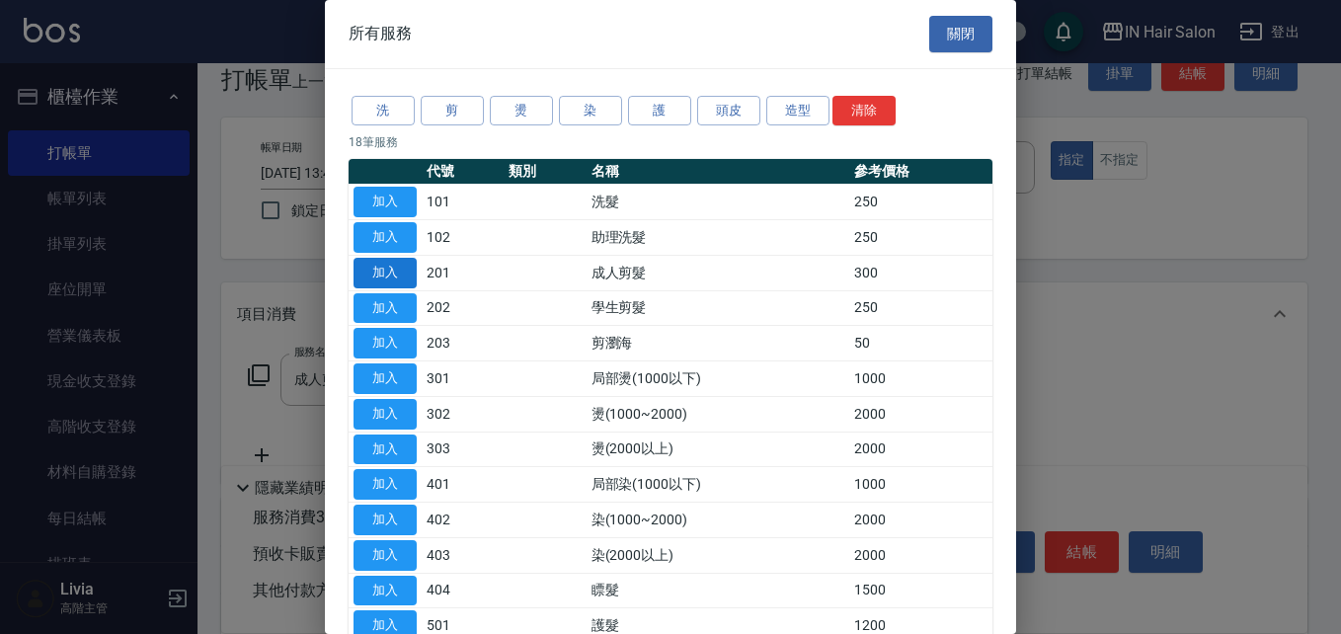
click at [373, 275] on button "加入" at bounding box center [384, 273] width 63 height 31
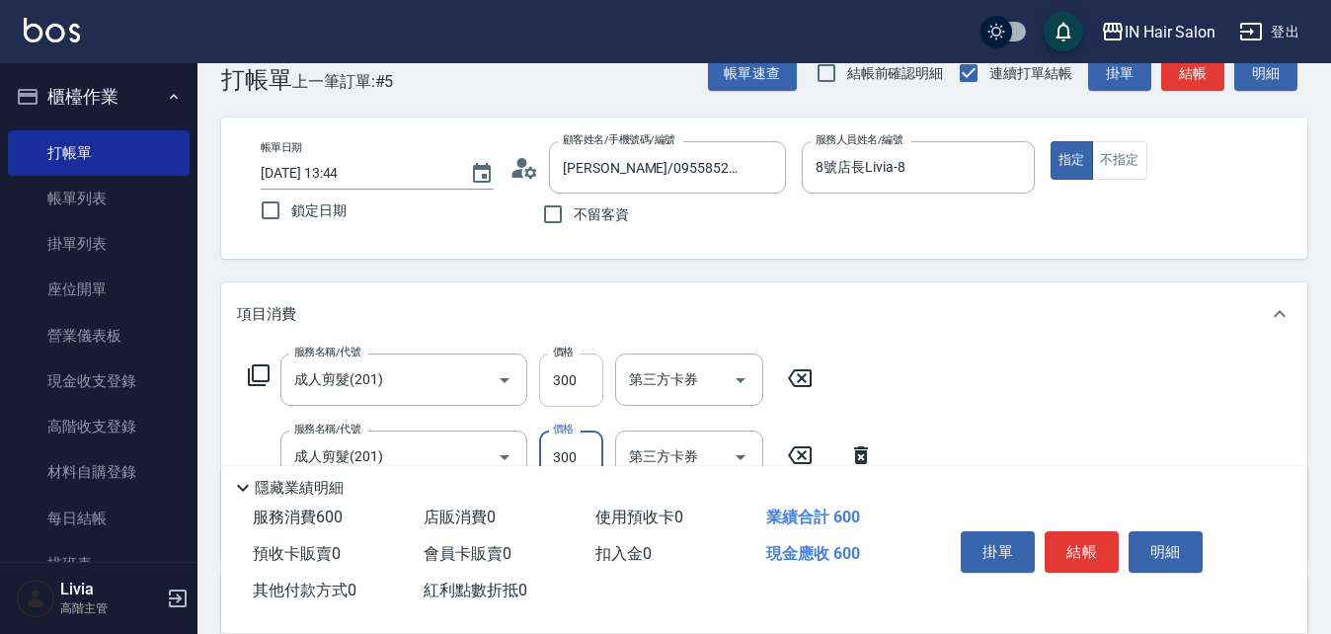
click at [587, 389] on input "300" at bounding box center [571, 379] width 64 height 53
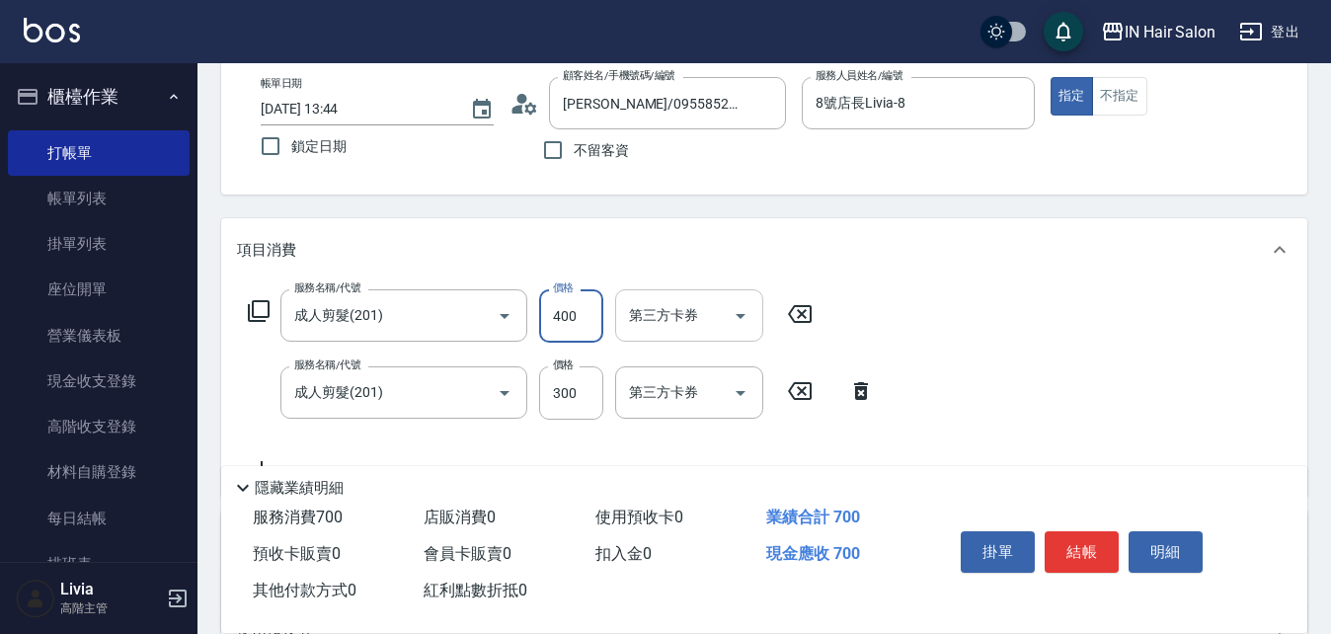
scroll to position [140, 0]
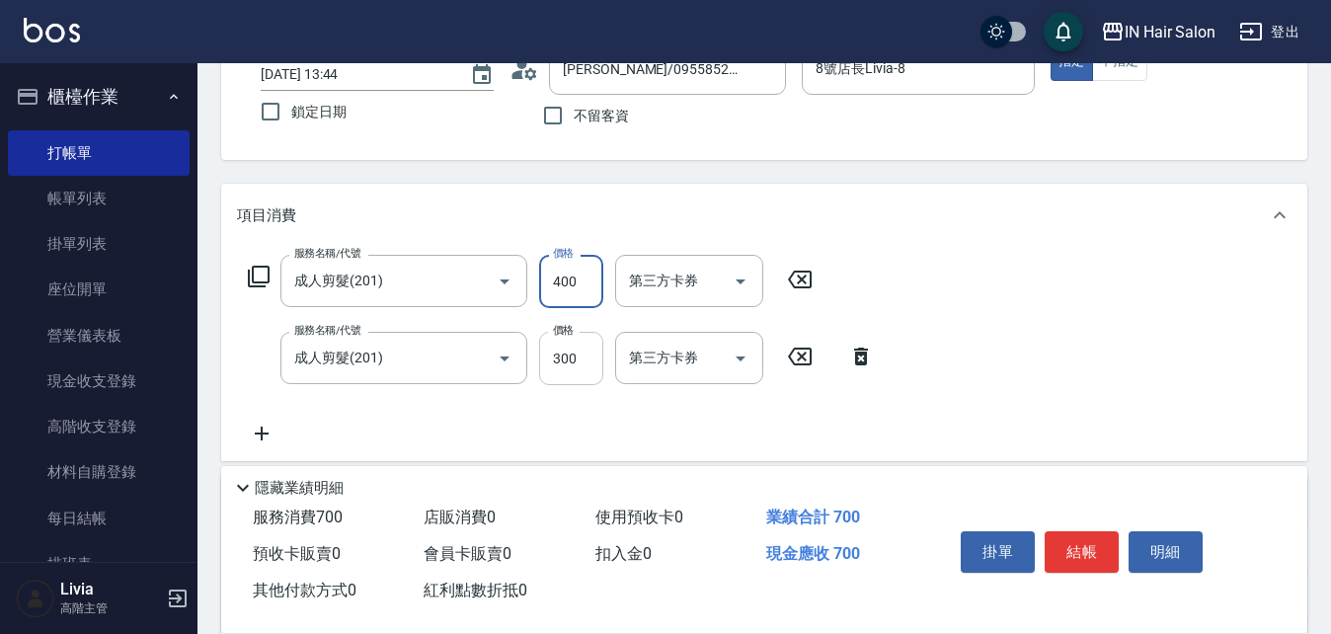
type input "400"
click at [594, 369] on input "300" at bounding box center [571, 358] width 64 height 53
type input "400"
click at [1025, 404] on div "服務名稱/代號 成人剪髮(201) 服務名稱/代號 價格 400 價格 第三方卡券 第三方卡券 服務名稱/代號 成人剪髮(201) 服務名稱/代號 價格 40…" at bounding box center [764, 354] width 1086 height 214
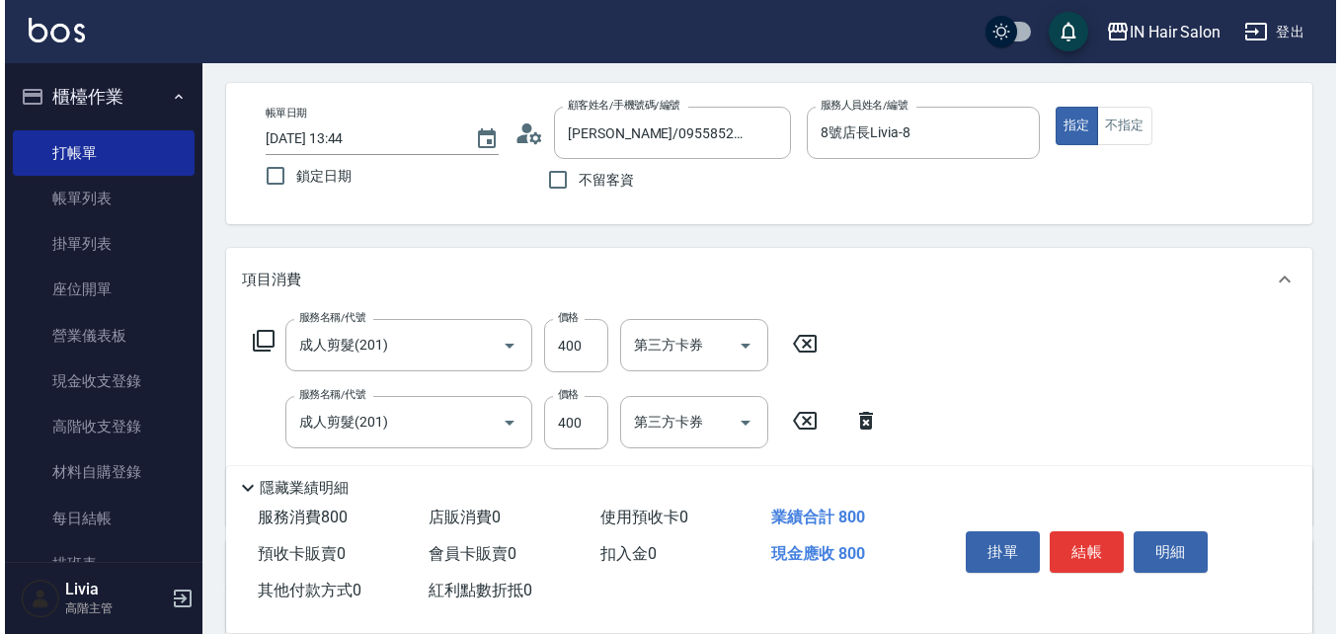
scroll to position [0, 0]
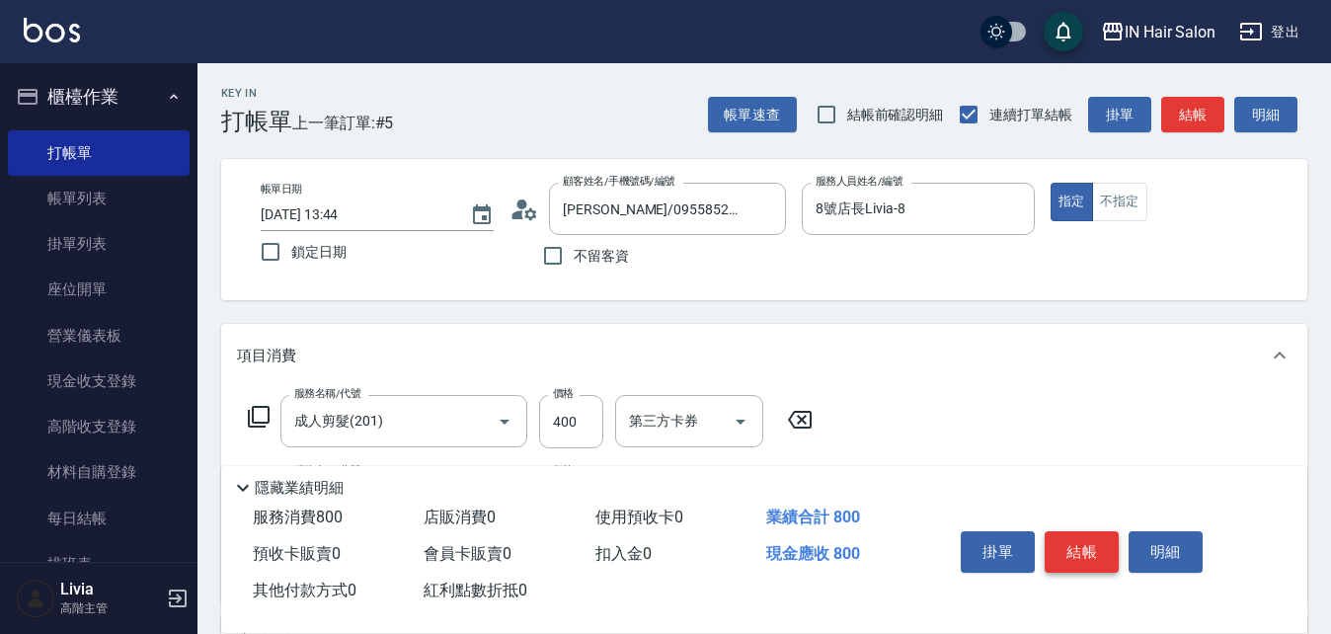
click at [1084, 540] on button "結帳" at bounding box center [1082, 551] width 74 height 41
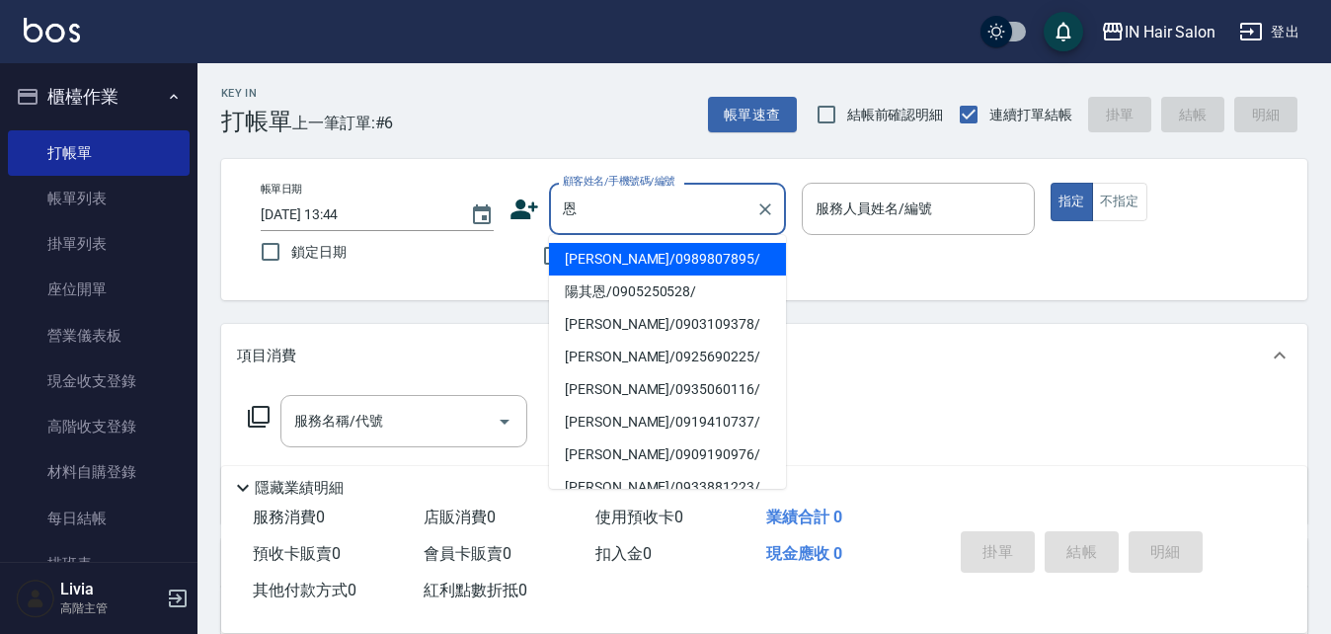
click at [589, 289] on li "陽其恩/0905250528/" at bounding box center [667, 291] width 237 height 33
type input "陽其恩/0905250528/"
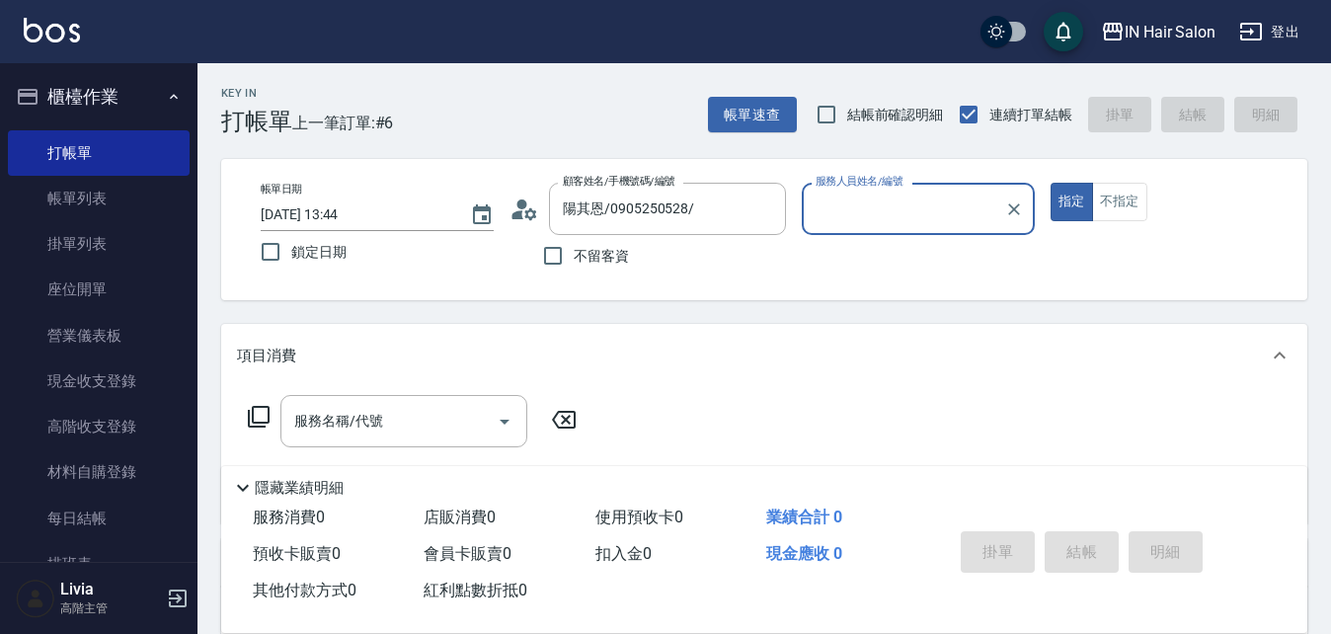
type input "8號店長Livia-8"
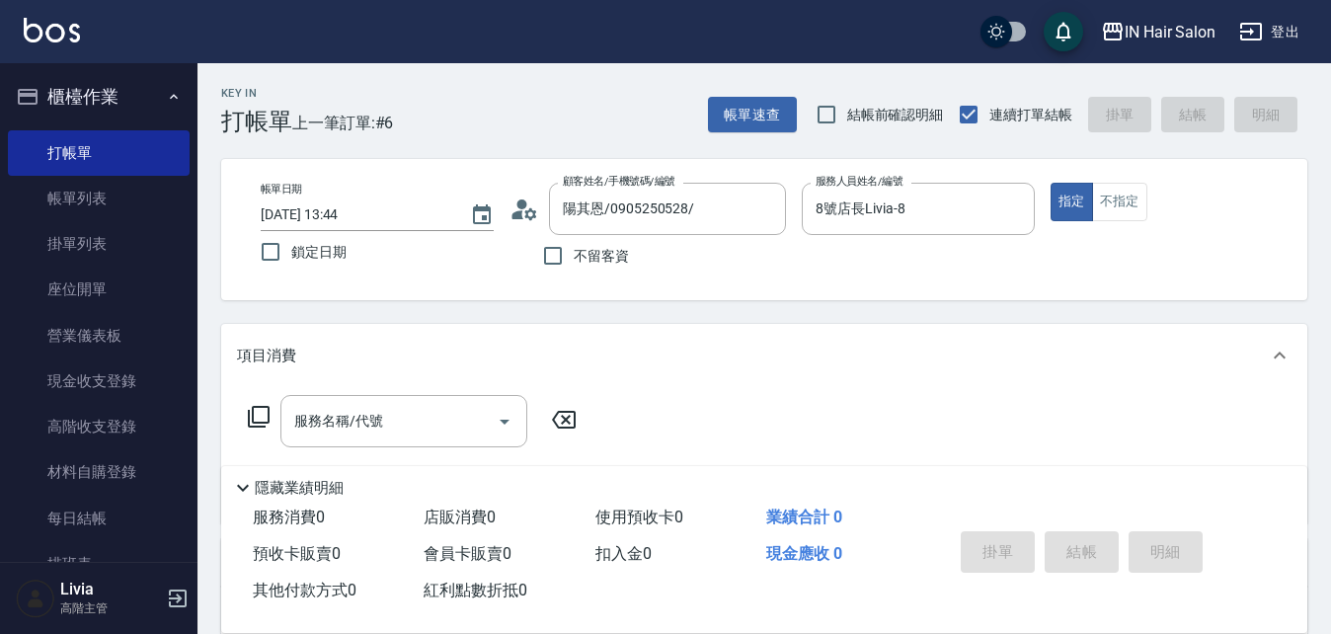
click at [260, 412] on icon at bounding box center [259, 417] width 24 height 24
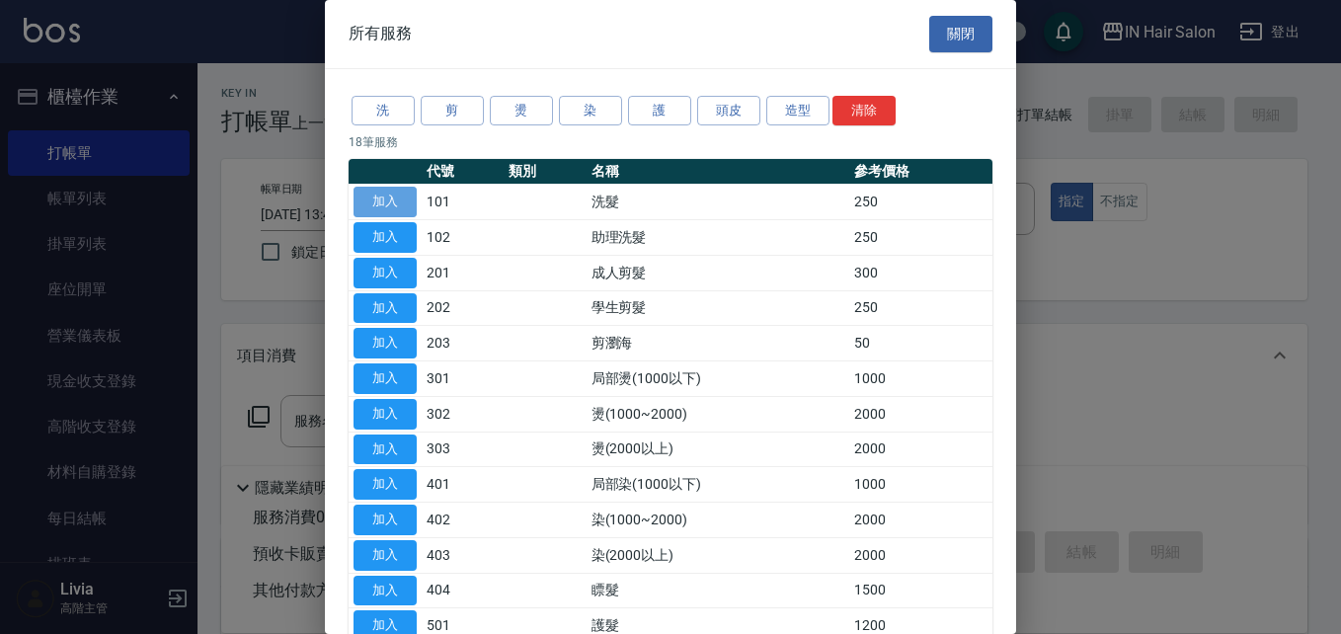
drag, startPoint x: 397, startPoint y: 196, endPoint x: 334, endPoint y: 317, distance: 136.0
click at [397, 197] on button "加入" at bounding box center [384, 202] width 63 height 31
type input "洗髮(101)"
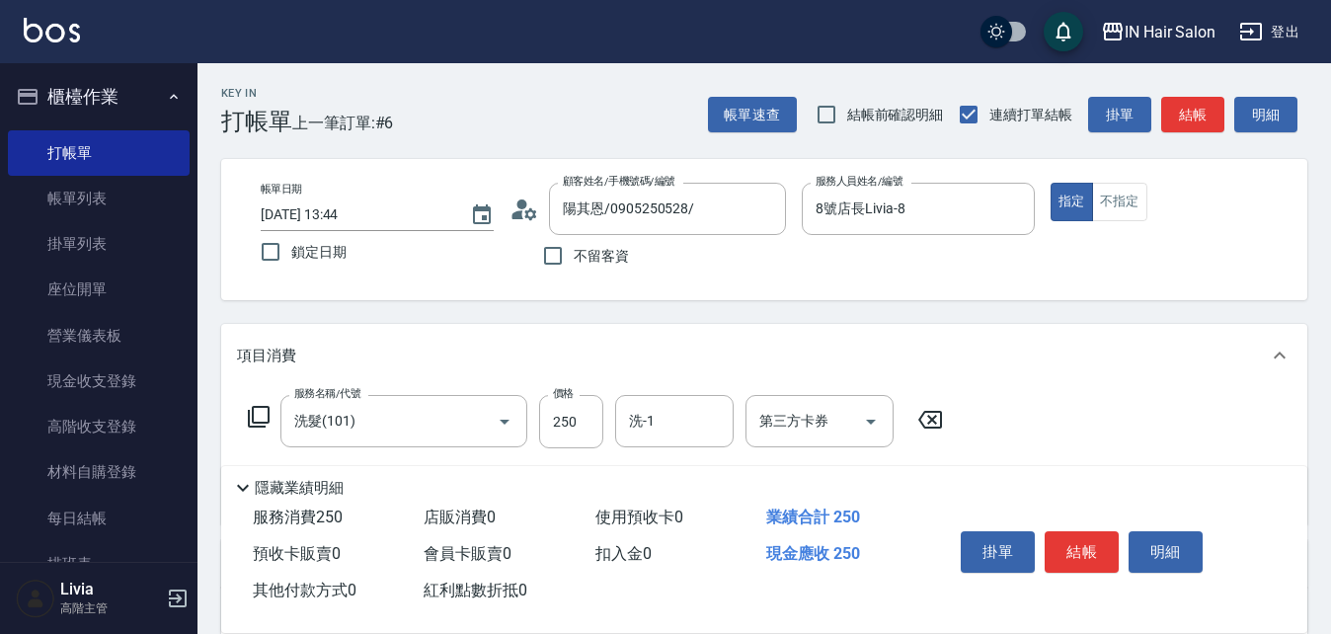
click at [261, 411] on icon at bounding box center [259, 417] width 24 height 24
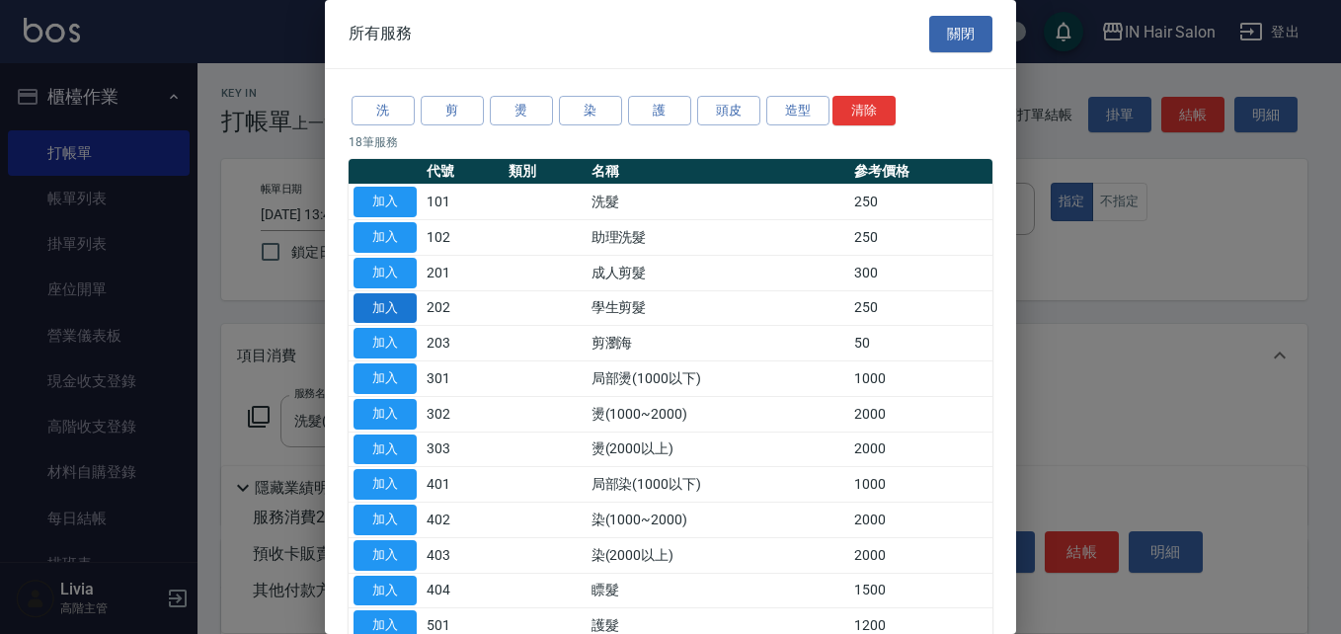
click at [397, 303] on button "加入" at bounding box center [384, 308] width 63 height 31
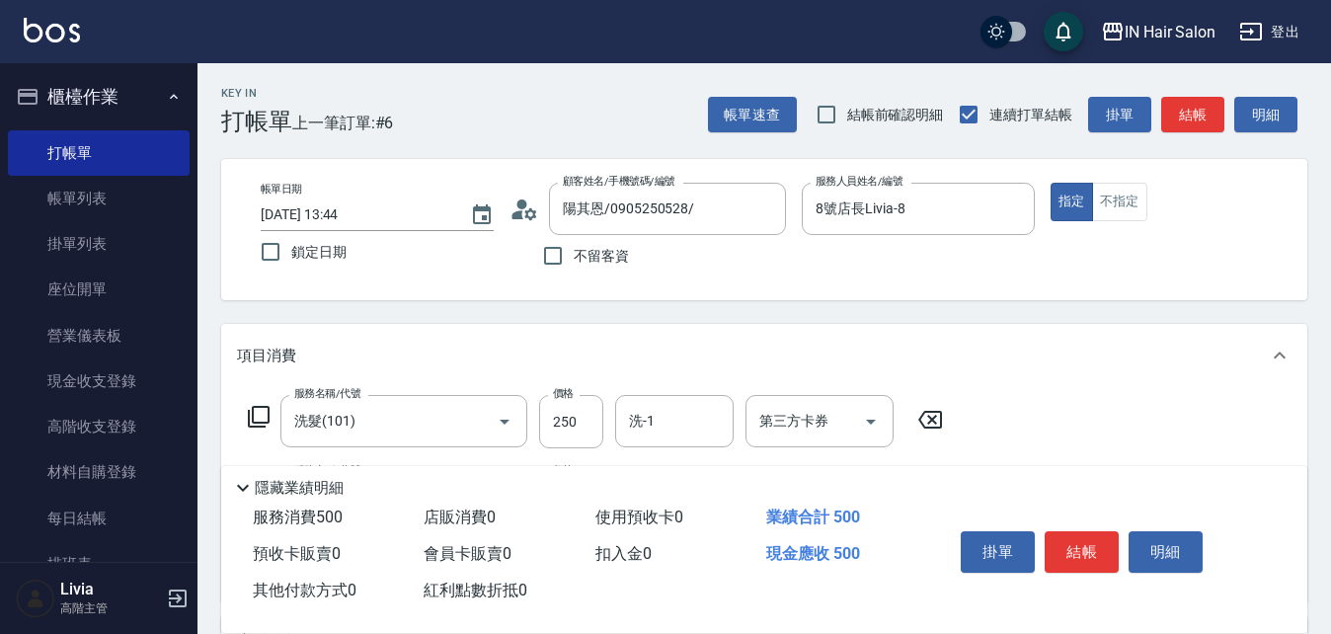
click at [256, 414] on icon at bounding box center [259, 417] width 24 height 24
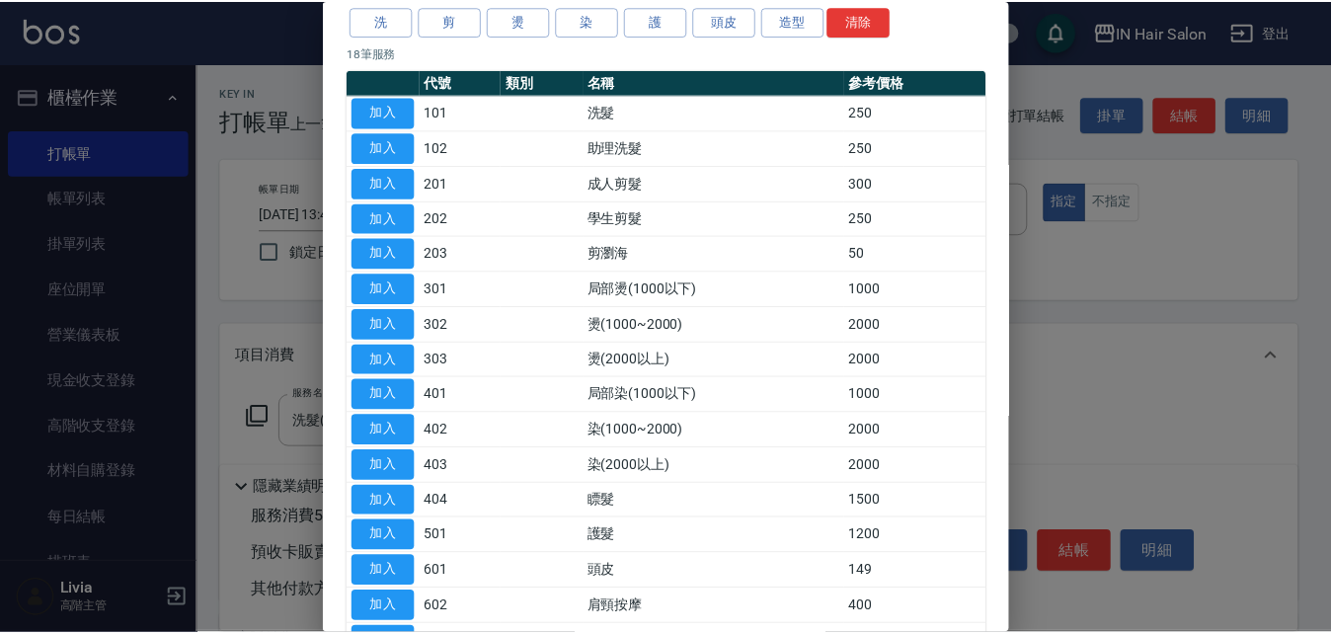
scroll to position [197, 0]
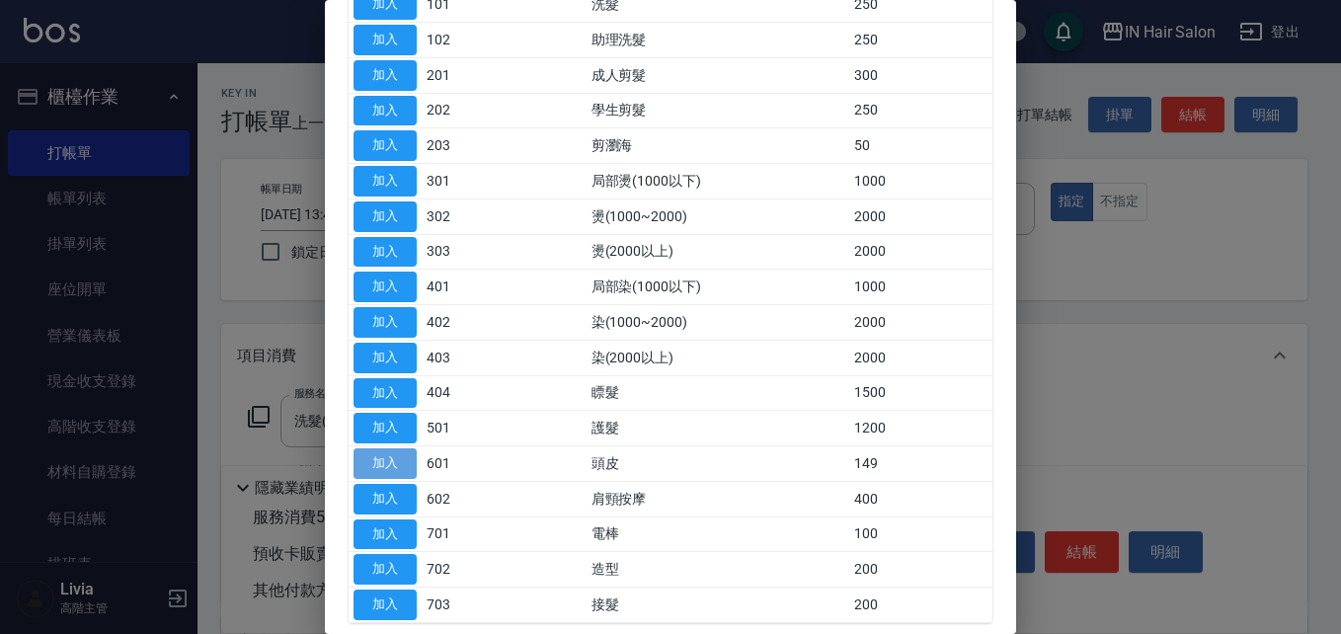
click at [397, 465] on button "加入" at bounding box center [384, 463] width 63 height 31
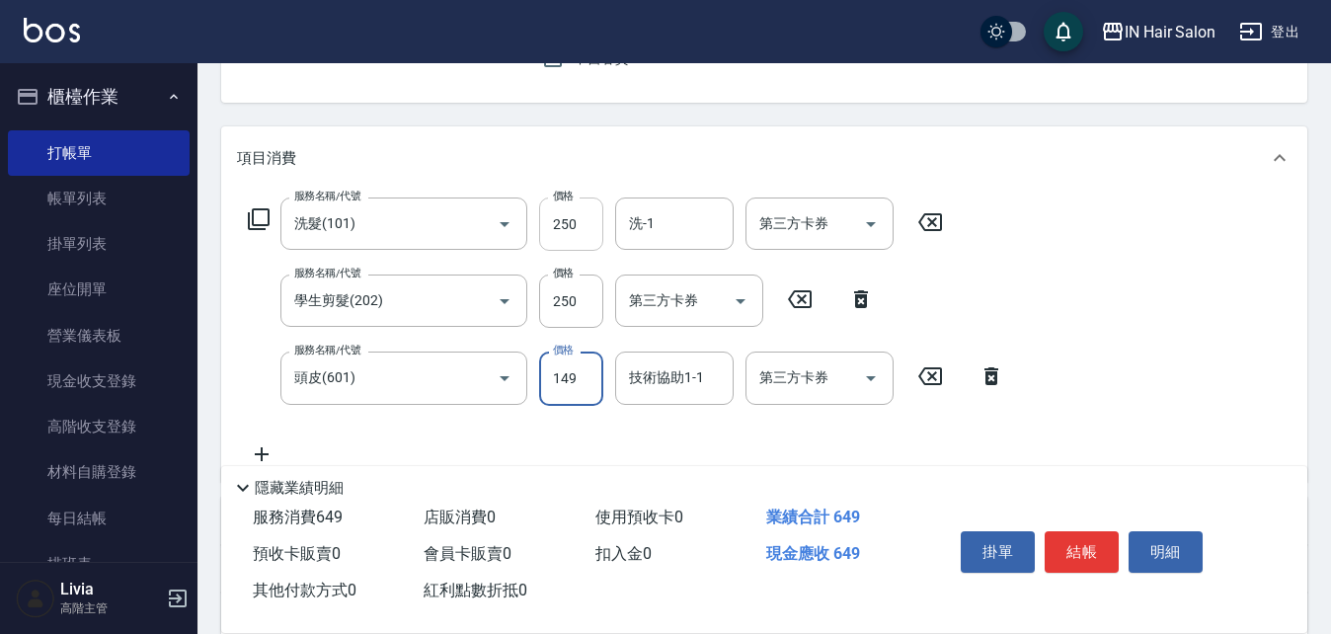
click at [582, 226] on input "250" at bounding box center [571, 223] width 64 height 53
type input "300"
click at [528, 413] on div "服務名稱/代號 洗髮(101) 服務名稱/代號 價格 300 價格 洗-1 洗-1 第三方卡券 第三方卡券 服務名稱/代號 學生剪髮(202) 服務名稱/代號…" at bounding box center [626, 331] width 779 height 268
click at [575, 379] on input "149" at bounding box center [571, 377] width 64 height 53
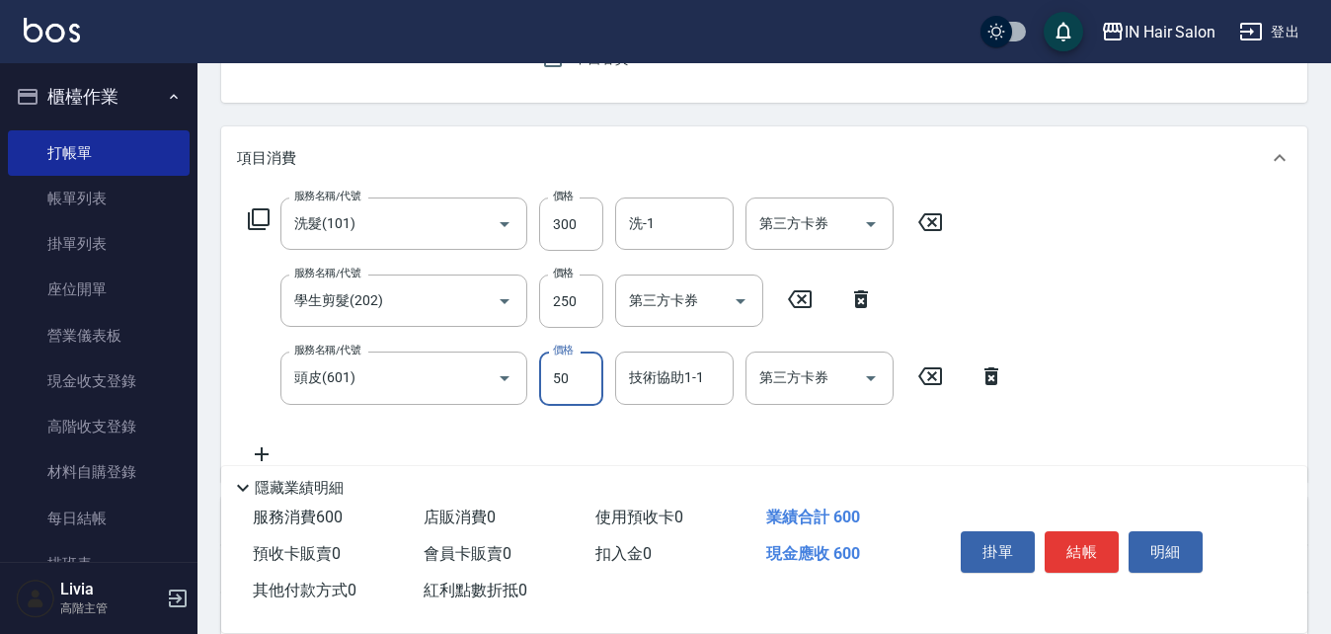
type input "50"
click at [490, 416] on div "服務名稱/代號 洗髮(101) 服務名稱/代號 價格 300 價格 洗-1 洗-1 第三方卡券 第三方卡券 服務名稱/代號 學生剪髮(202) 服務名稱/代號…" at bounding box center [626, 331] width 779 height 268
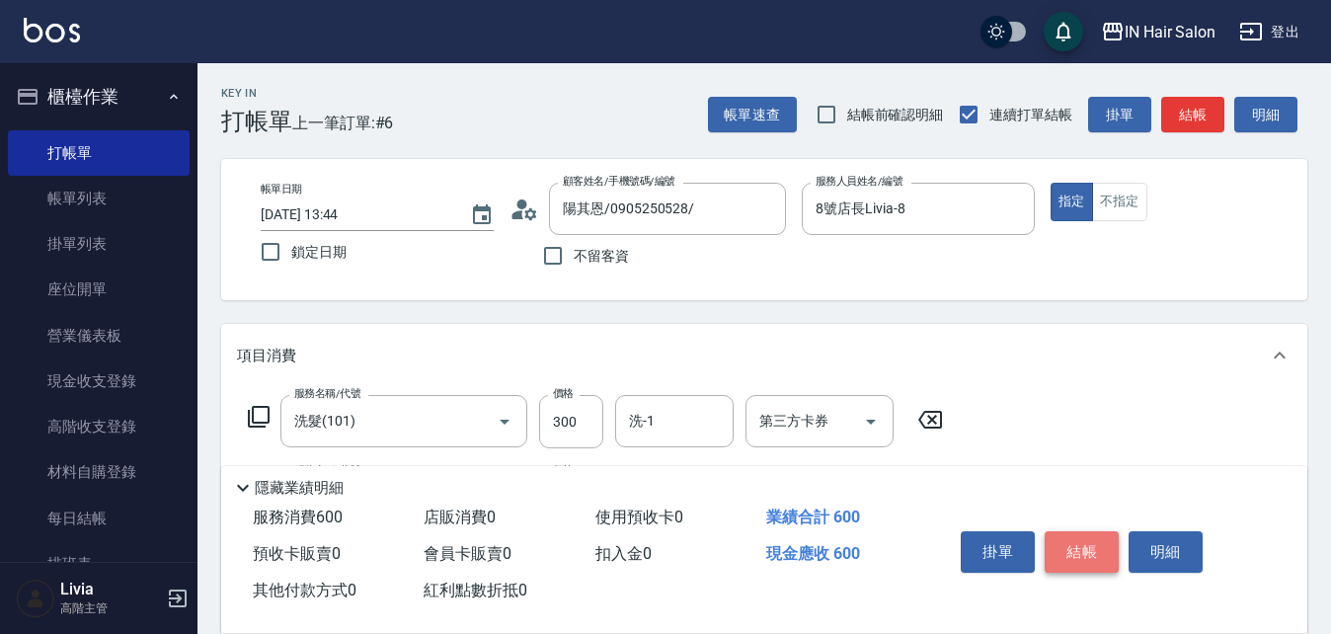
click at [1070, 540] on button "結帳" at bounding box center [1082, 551] width 74 height 41
